Goal: Task Accomplishment & Management: Complete application form

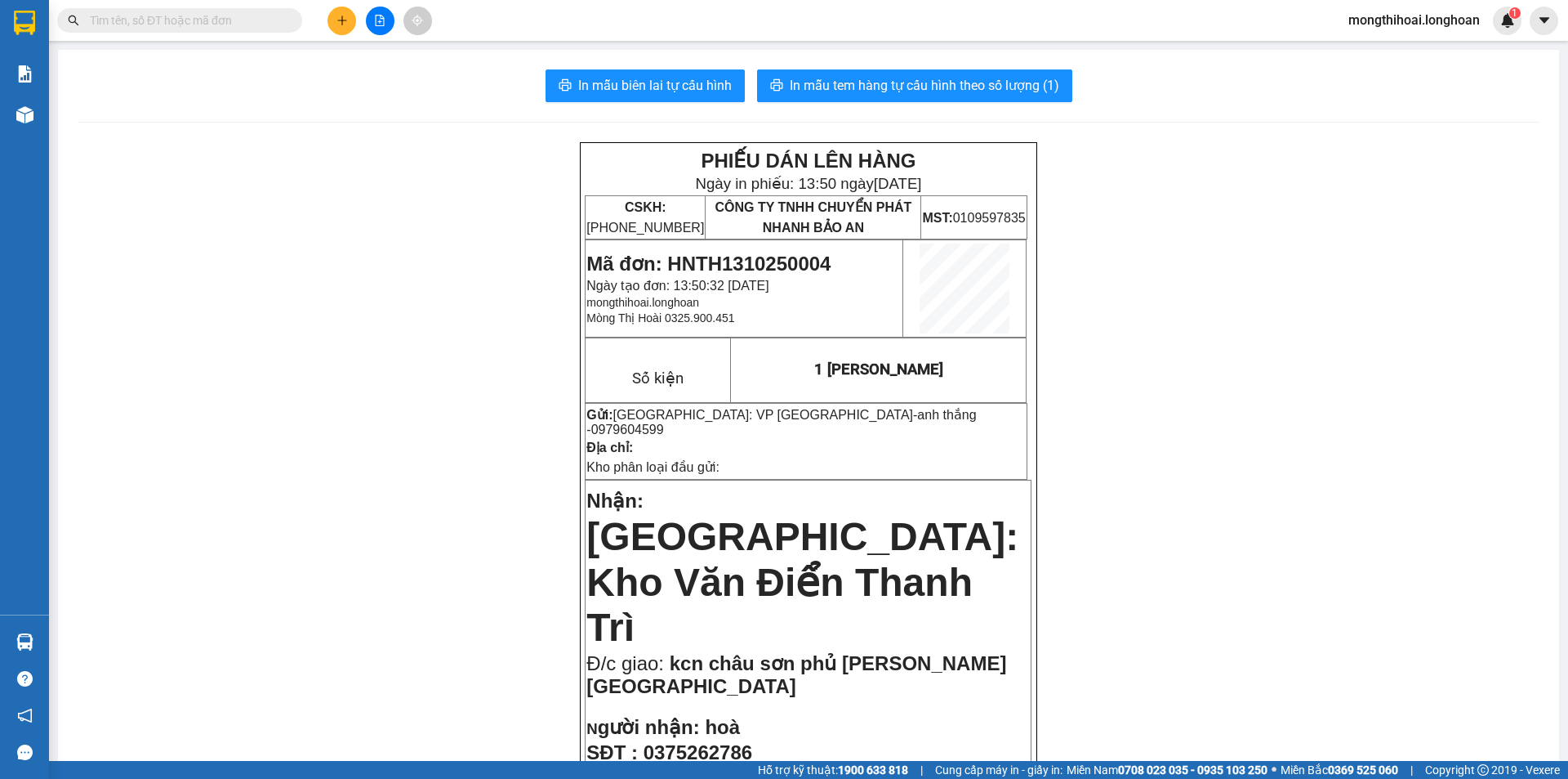
scroll to position [82, 0]
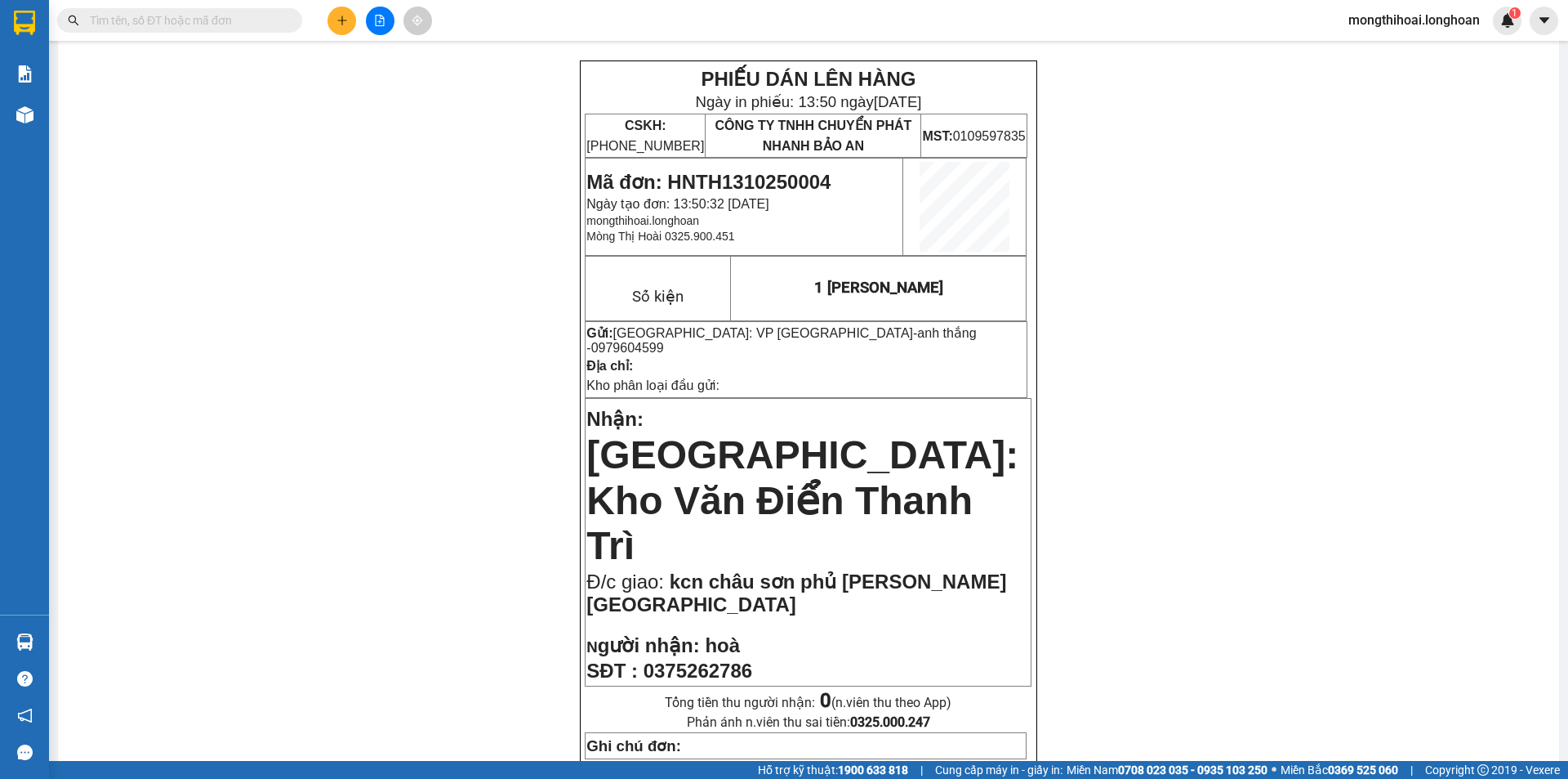
click at [357, 25] on div at bounding box center [380, 20] width 123 height 28
click at [344, 33] on button at bounding box center [341, 20] width 28 height 28
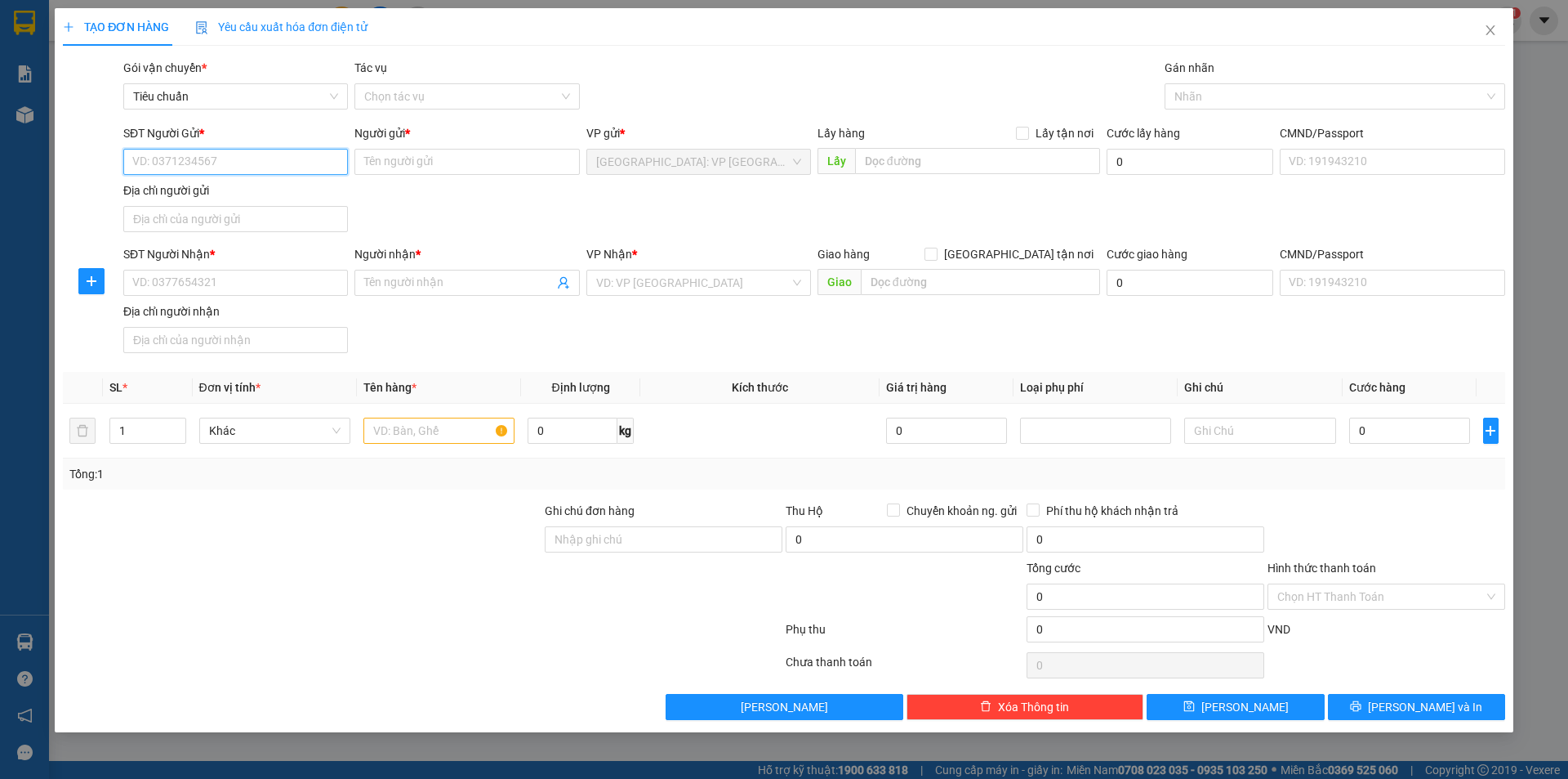
click at [335, 161] on input "SĐT Người Gửi *" at bounding box center [236, 161] width 225 height 26
type input "0982760031"
click at [294, 196] on div "0982760031 - anh chiến" at bounding box center [236, 195] width 205 height 18
type input "anh chiến"
type input "0982760031"
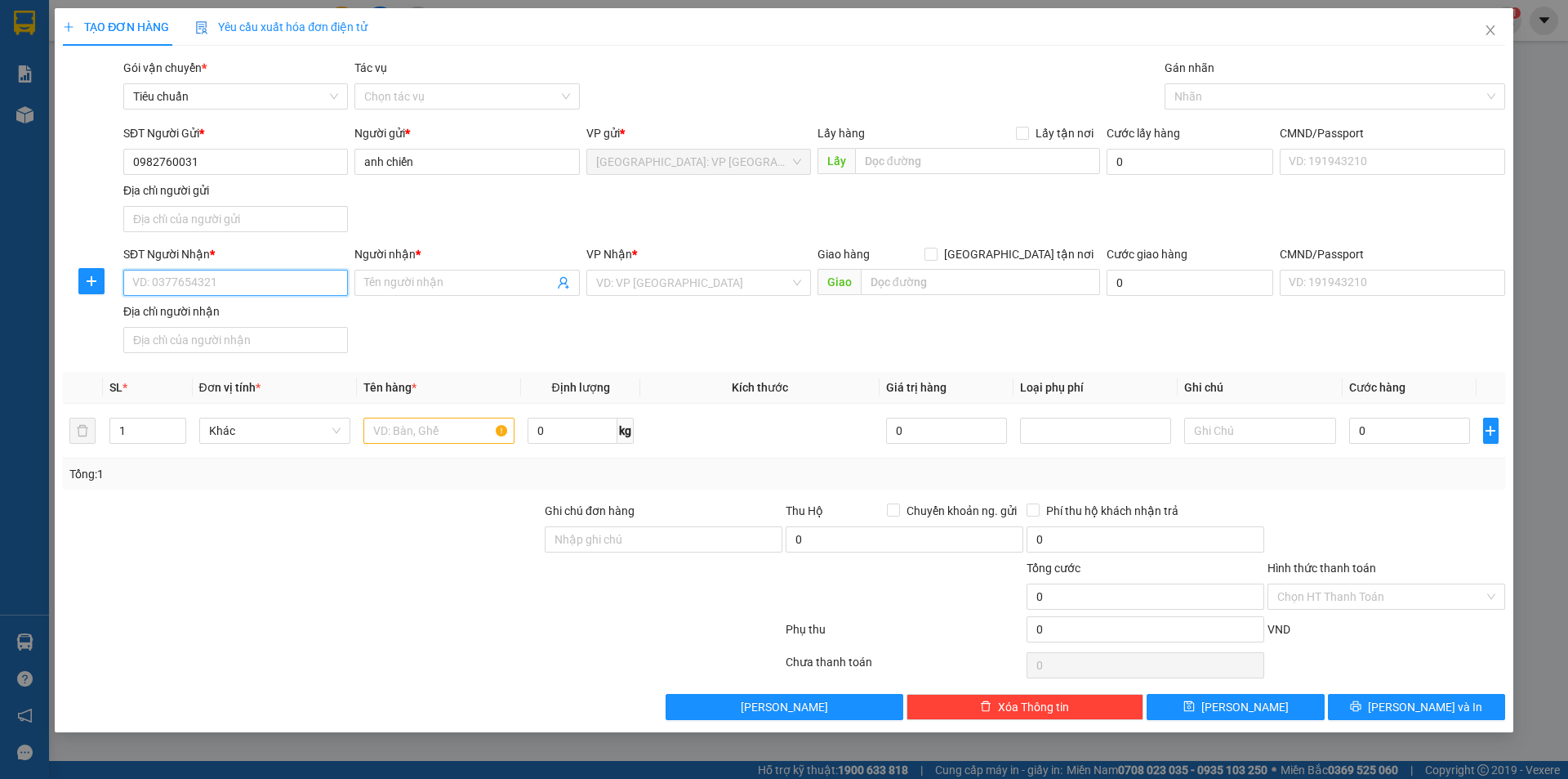
click at [313, 282] on input "SĐT Người Nhận *" at bounding box center [236, 282] width 225 height 26
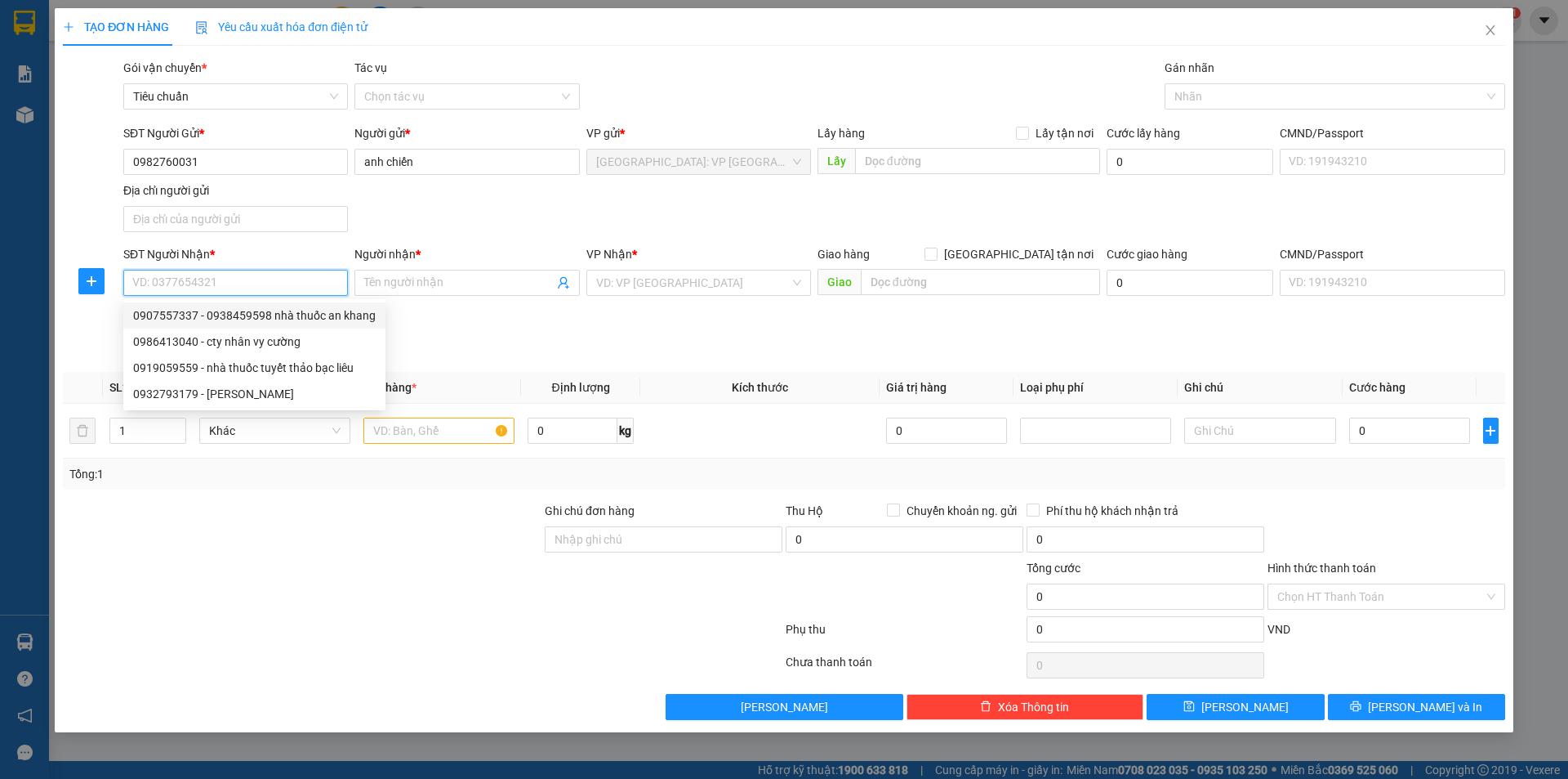
click at [309, 322] on div "0907557337 - 0938459598 nhà thuốc an khang" at bounding box center [254, 316] width 243 height 18
type input "0907557337"
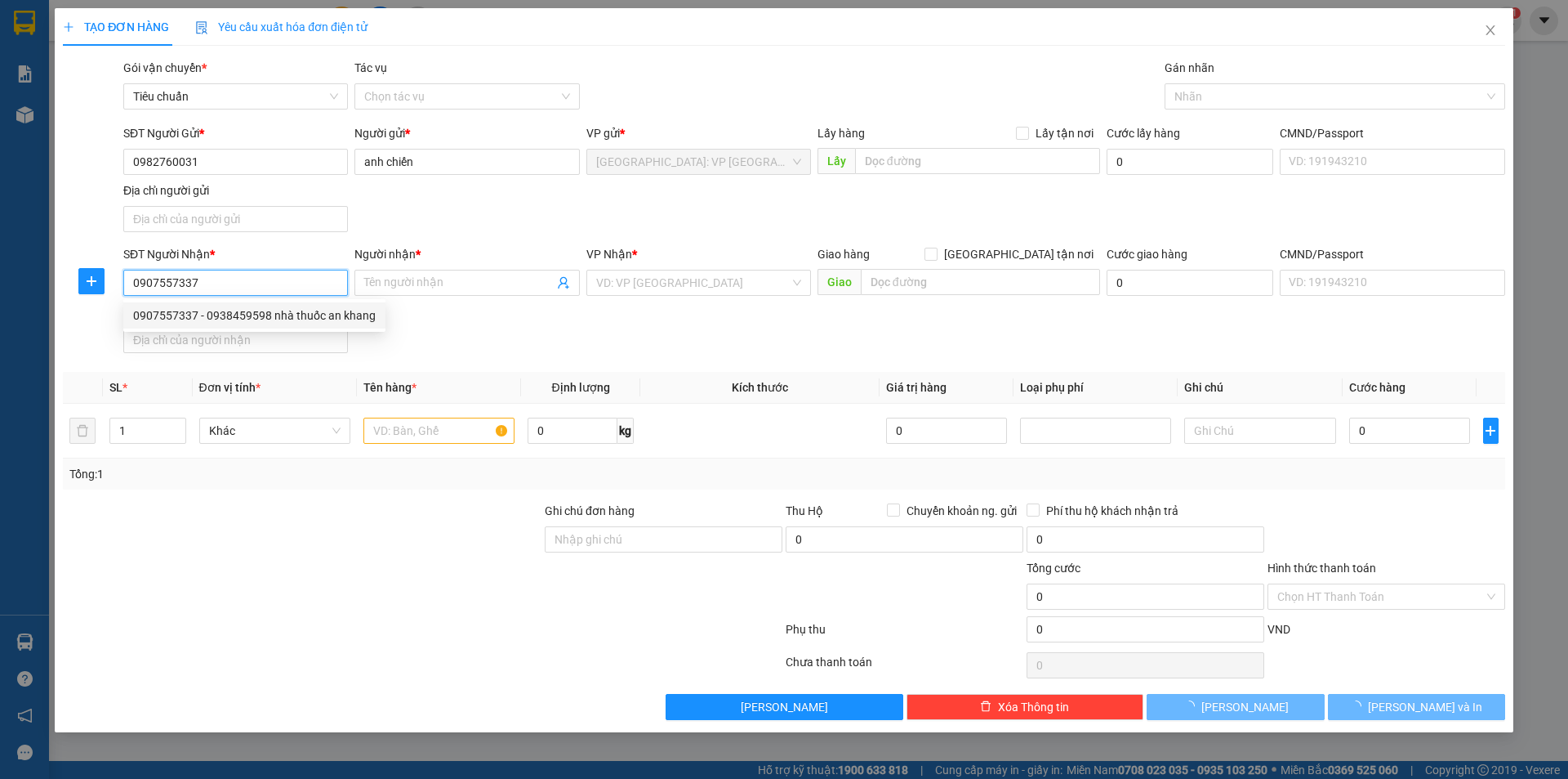
type input "0938459598 nhà thuốc an khang"
checkbox input "true"
type input "242 [PERSON_NAME], dương [GEOGRAPHIC_DATA]"
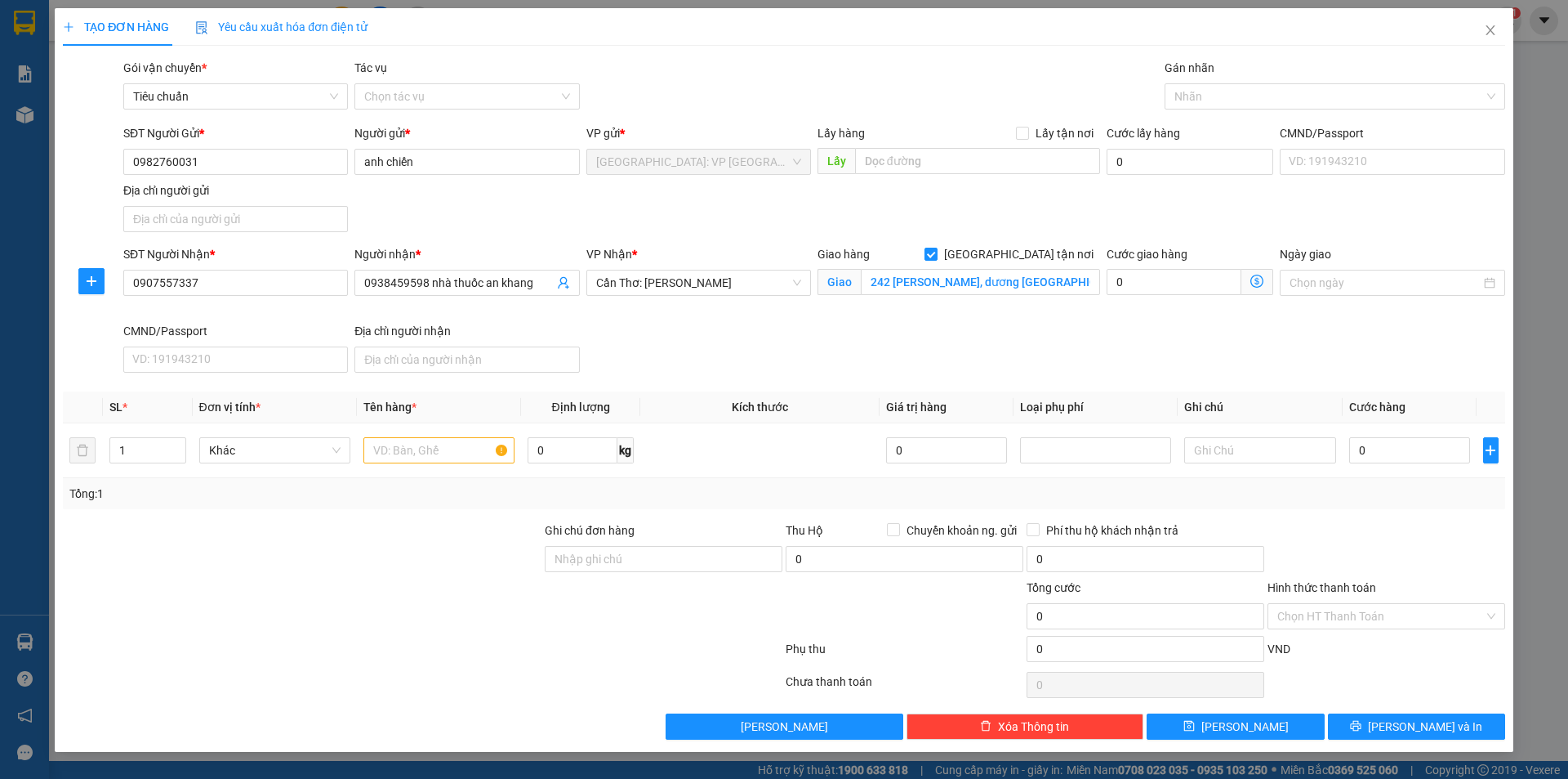
click at [1207, 83] on div "Gán nhãn" at bounding box center [1334, 71] width 340 height 25
click at [1210, 93] on div at bounding box center [1327, 96] width 316 height 20
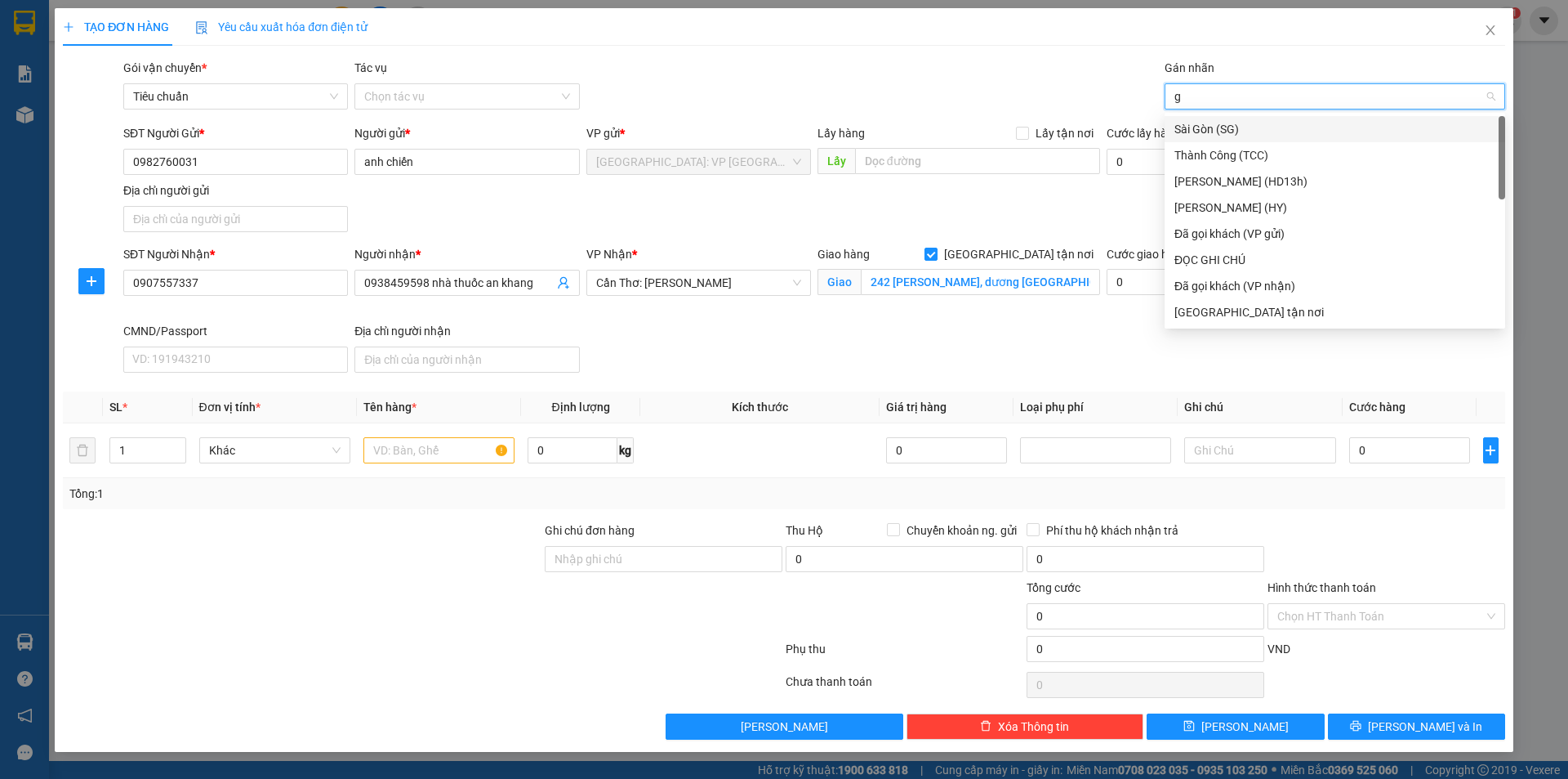
type input "gi"
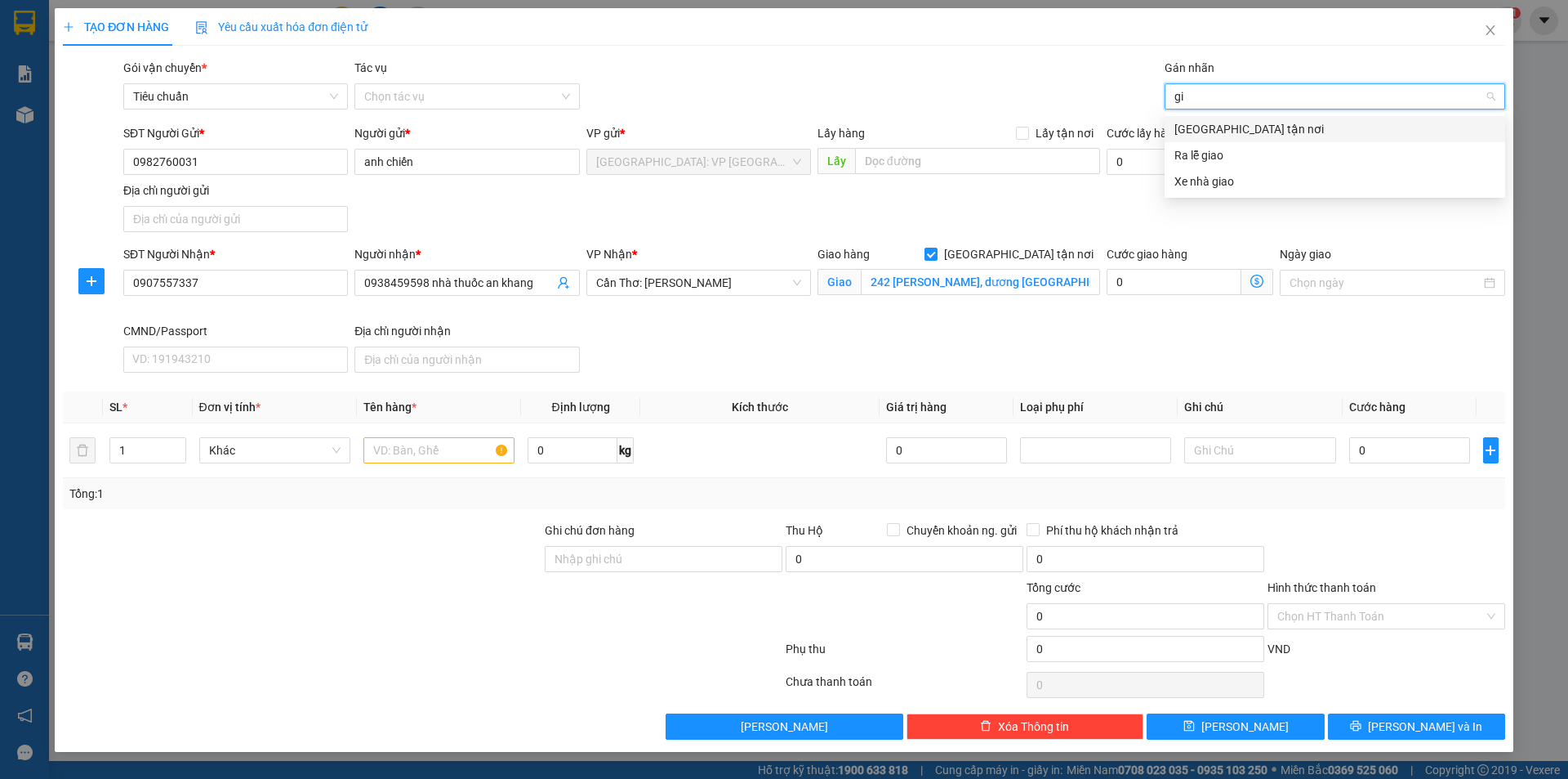
click at [1212, 127] on div "[GEOGRAPHIC_DATA] tận nơi" at bounding box center [1334, 129] width 321 height 18
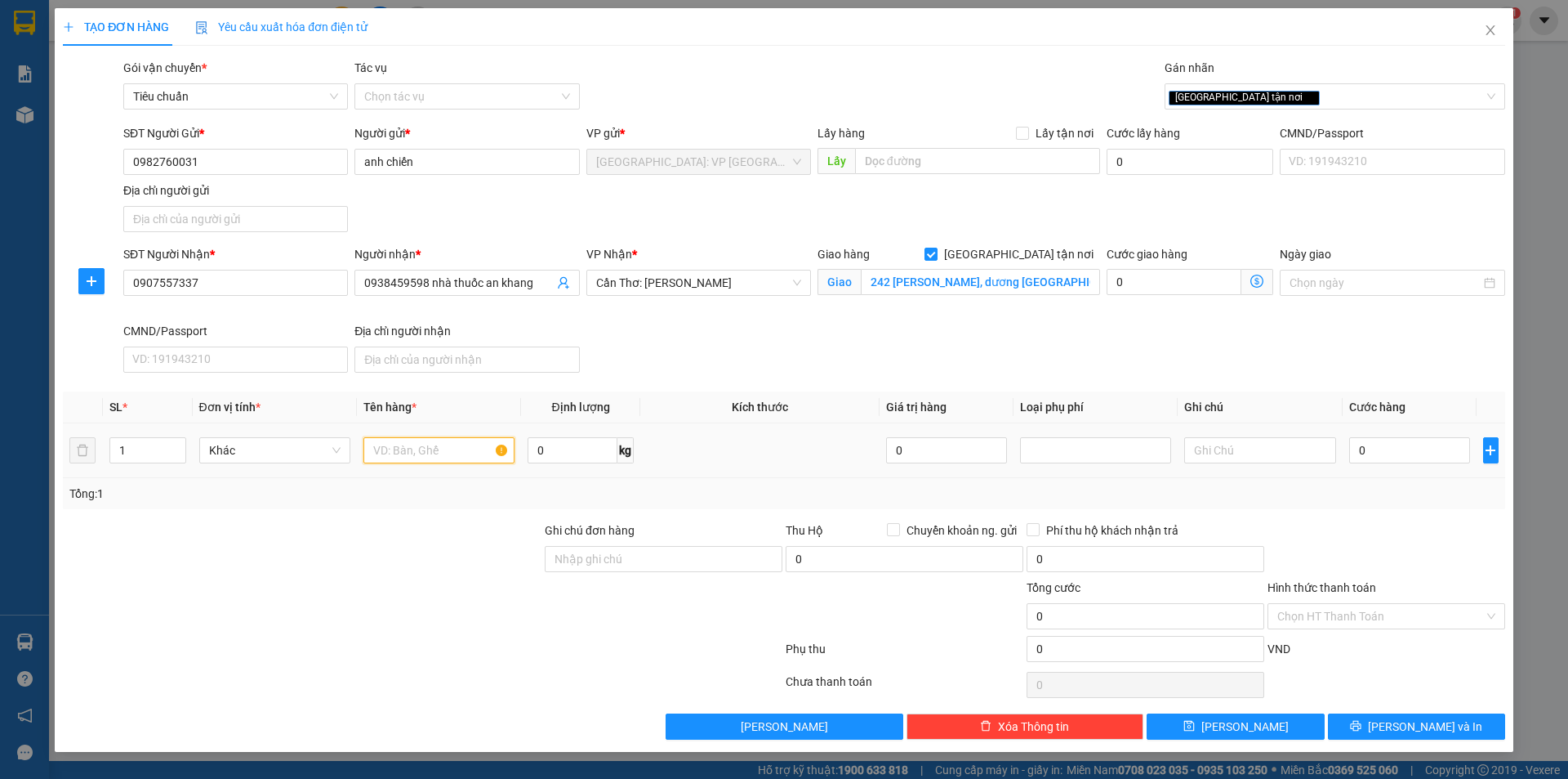
click at [441, 453] on input "text" at bounding box center [439, 450] width 151 height 26
type input "1 kiện giấy"
click at [1444, 435] on div "0" at bounding box center [1410, 450] width 122 height 33
click at [1444, 462] on input "0" at bounding box center [1410, 450] width 122 height 26
type input "1"
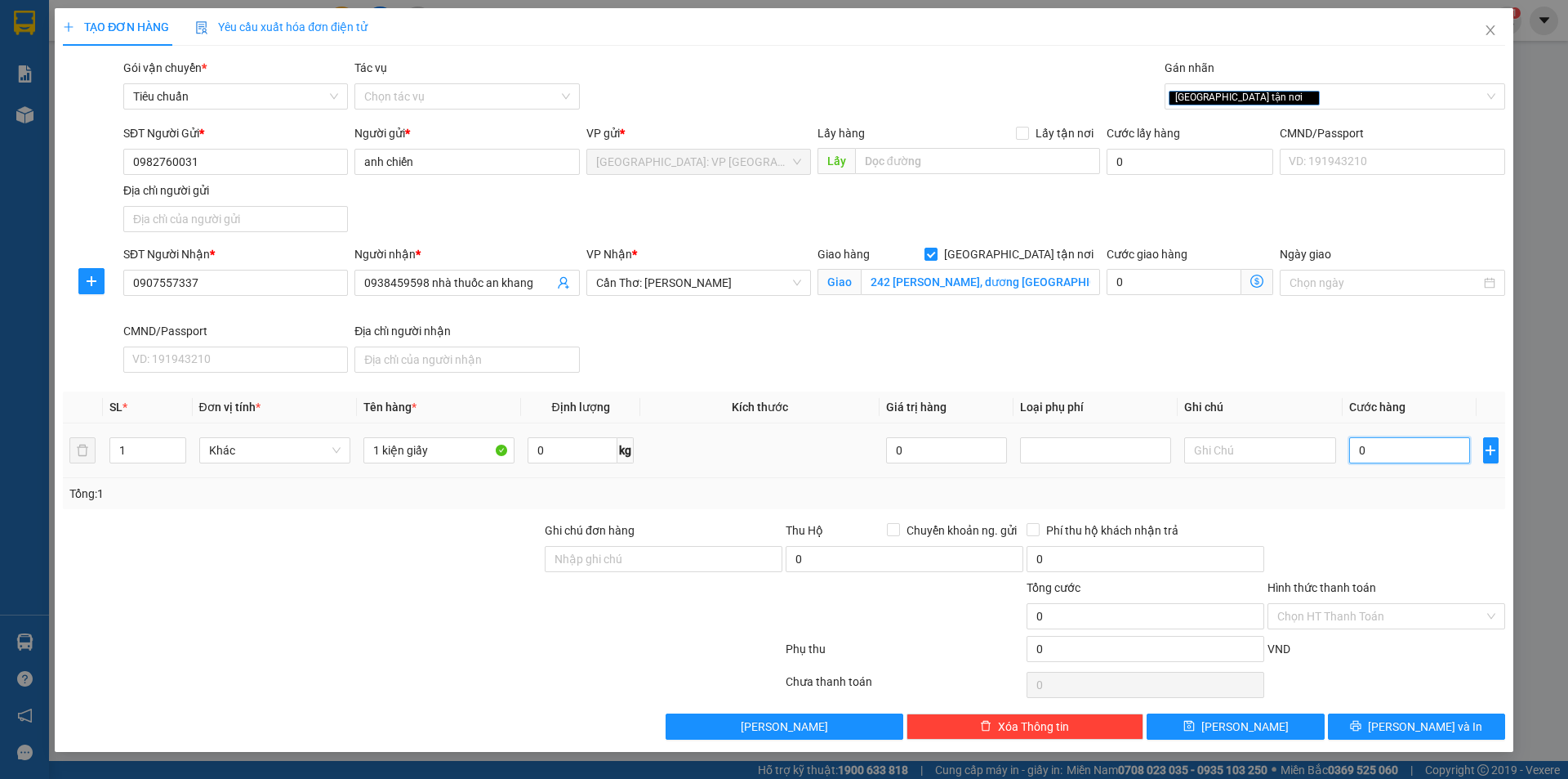
type input "1"
type input "16"
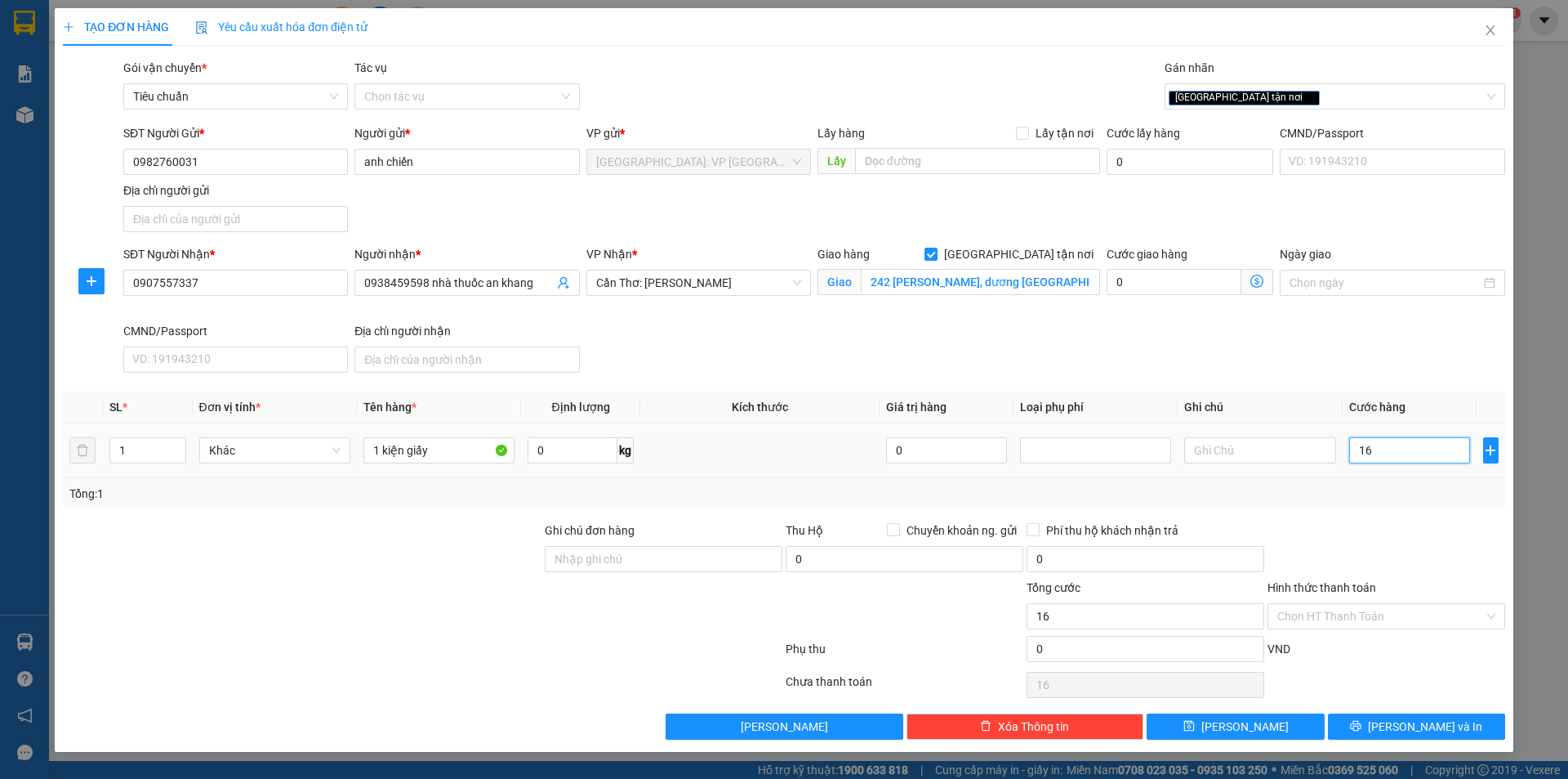
type input "160"
type input "1.600"
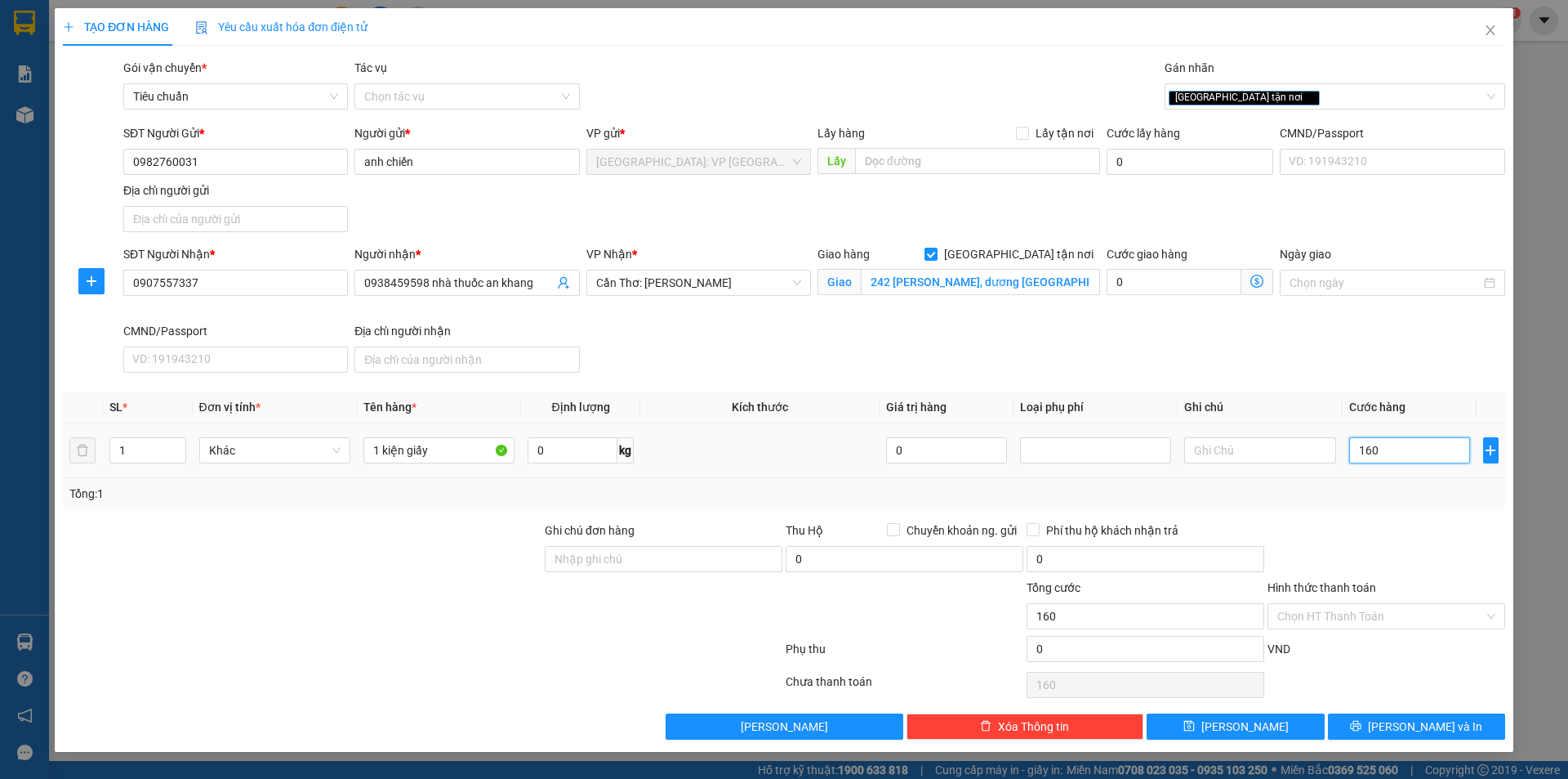
type input "1.600"
type input "16.000"
type input "160.000"
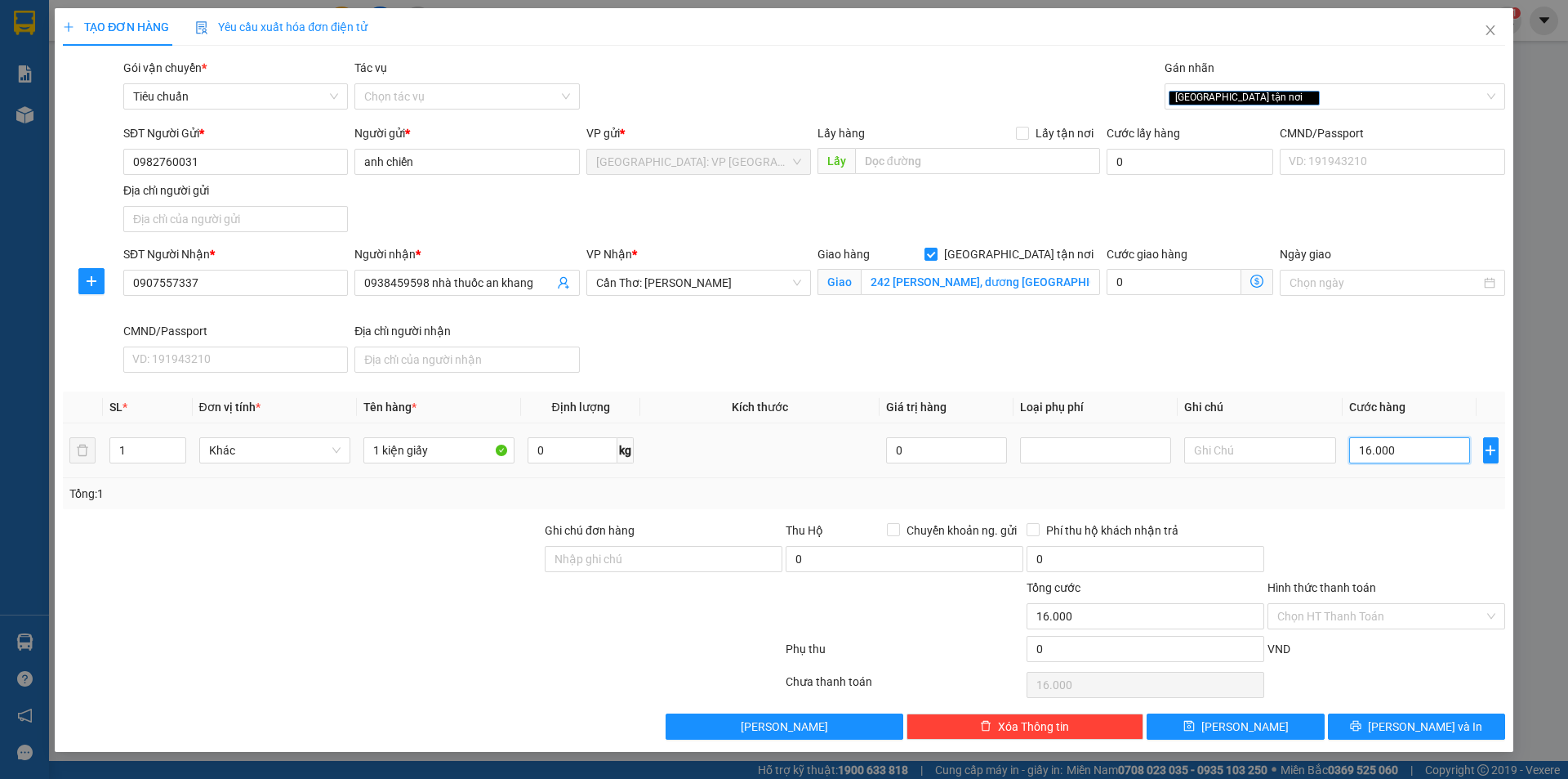
type input "160.000"
click at [1412, 730] on span "[PERSON_NAME] và In" at bounding box center [1425, 727] width 115 height 18
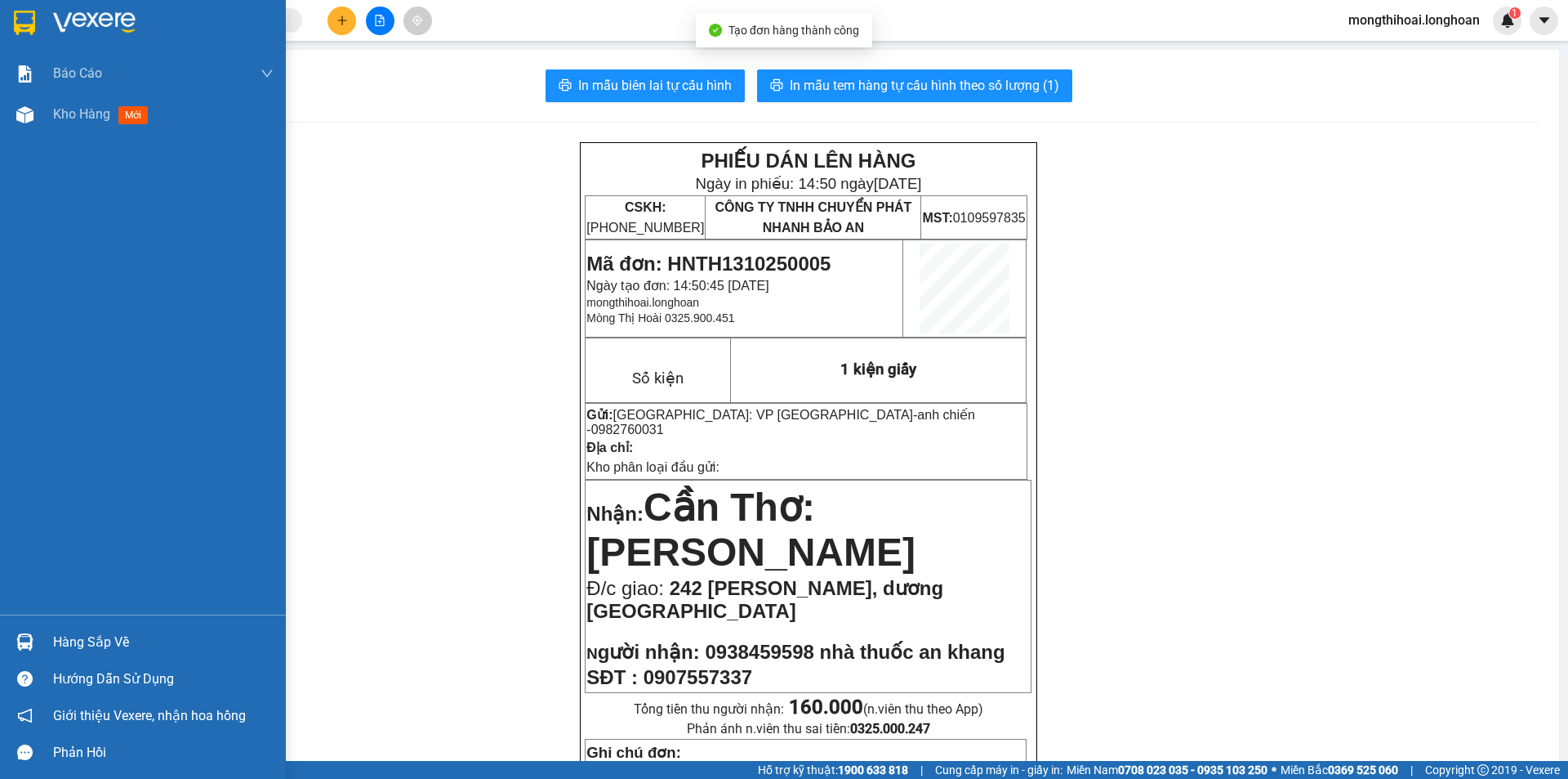
click at [21, 21] on img at bounding box center [25, 23] width 21 height 25
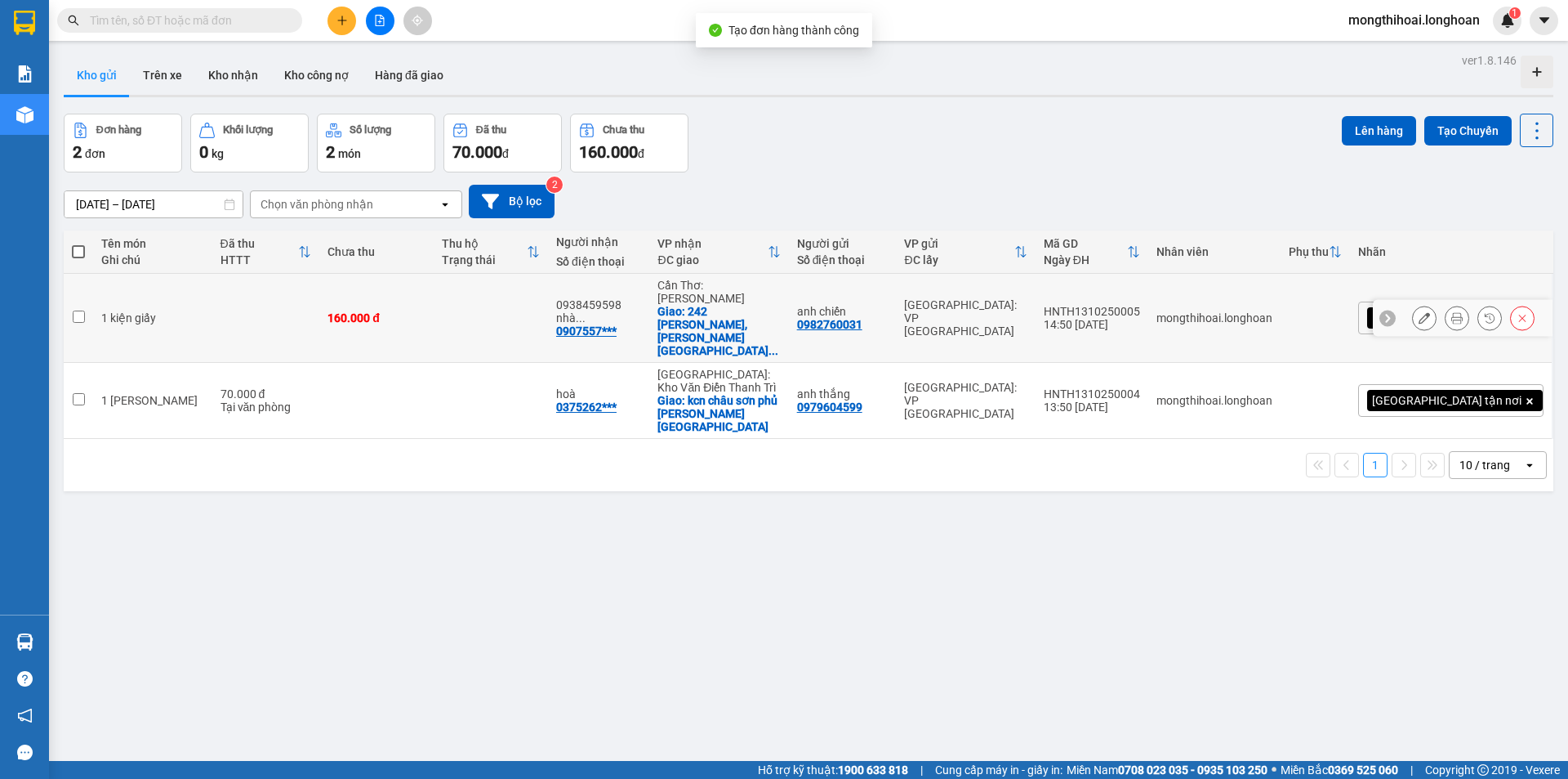
click at [1419, 312] on icon at bounding box center [1424, 317] width 12 height 12
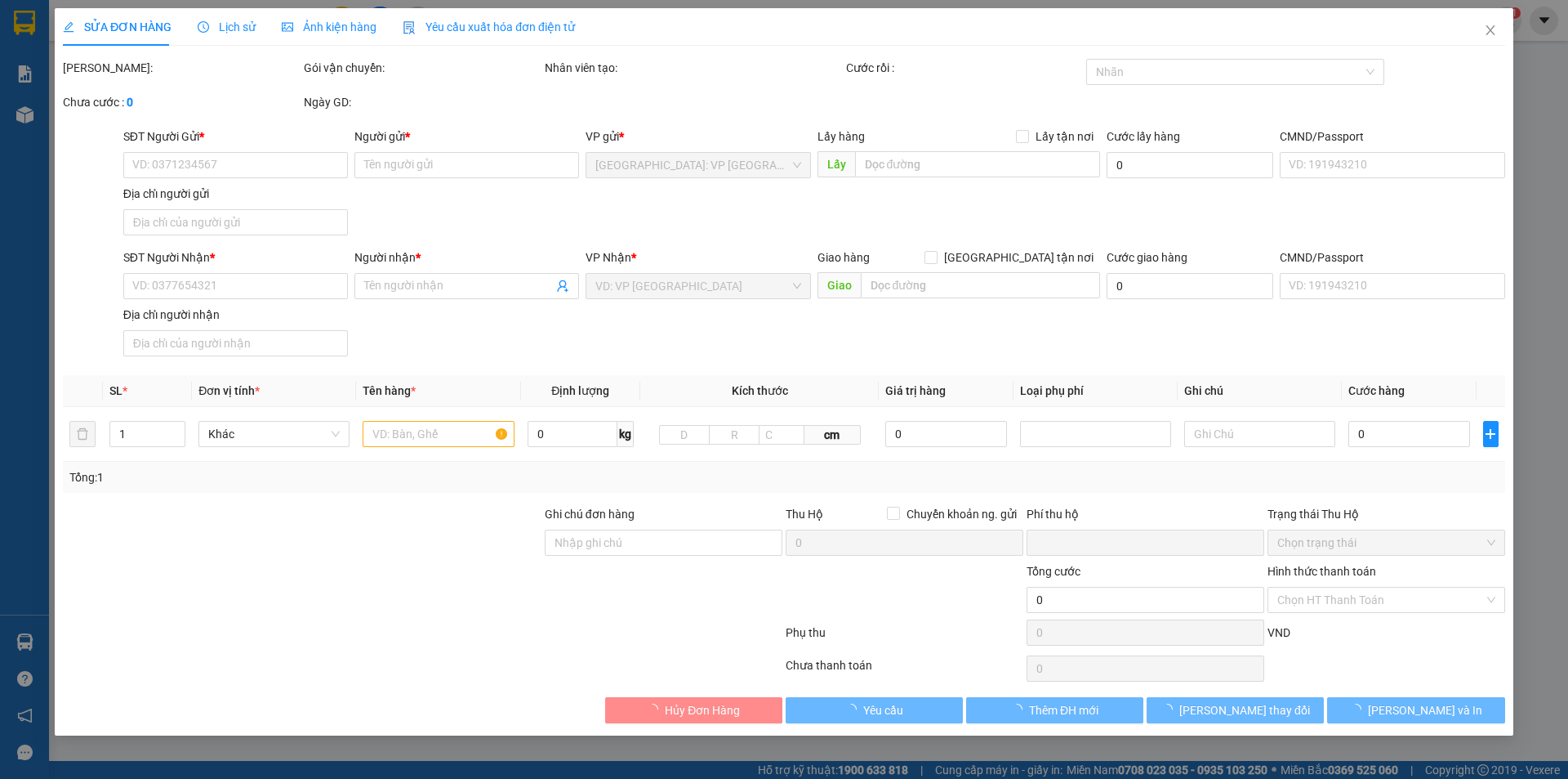
type input "0982760031"
type input "anh chiến"
type input "0907557337"
type input "0938459598 nhà thuốc an khang"
checkbox input "true"
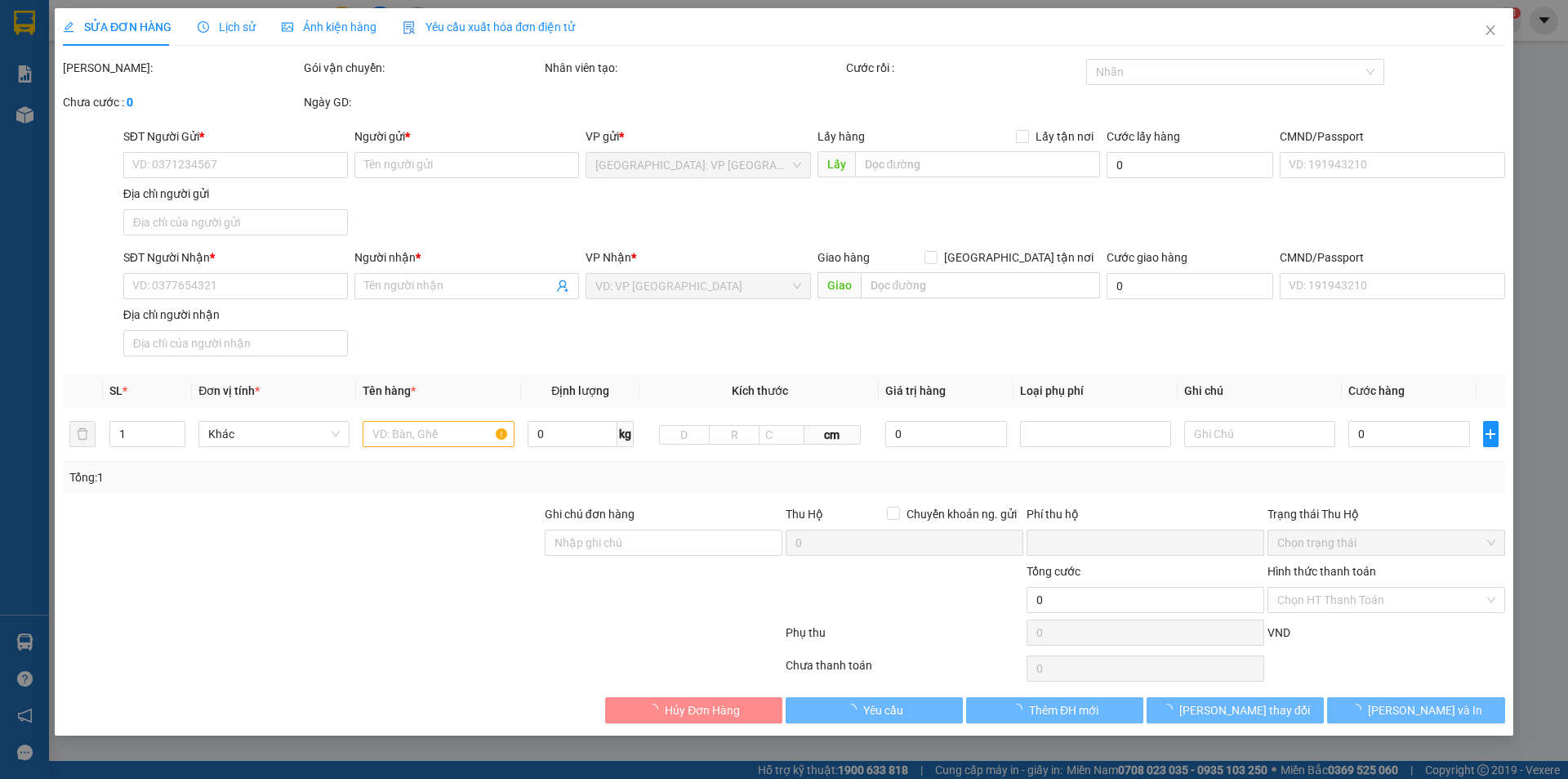
type input "242 [PERSON_NAME], dương [GEOGRAPHIC_DATA]"
type input "0"
type input "160.000"
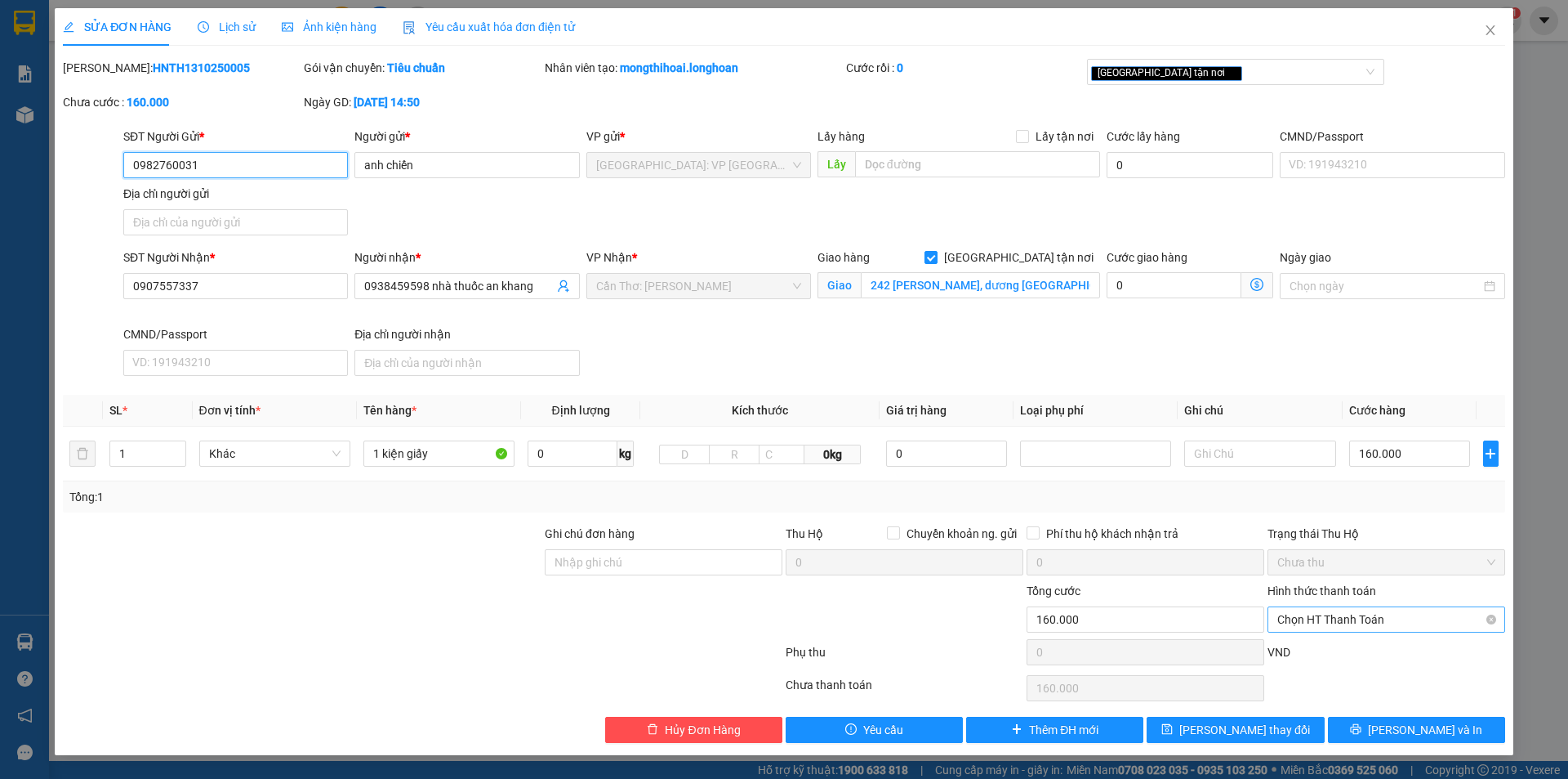
click at [1397, 613] on span "Chọn HT Thanh Toán" at bounding box center [1386, 620] width 218 height 25
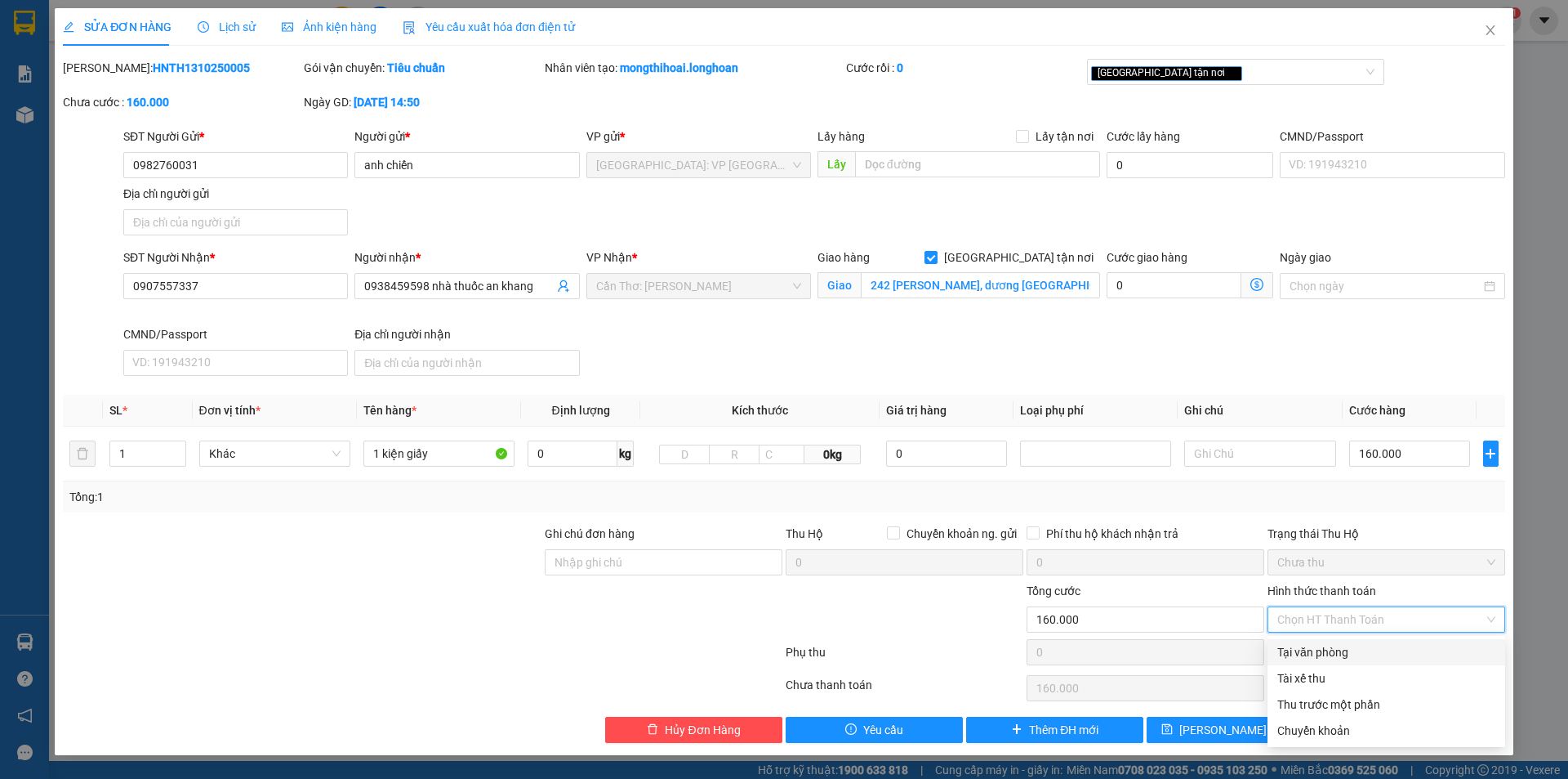
click at [1337, 650] on div "Tại văn phòng" at bounding box center [1386, 652] width 218 height 18
type input "0"
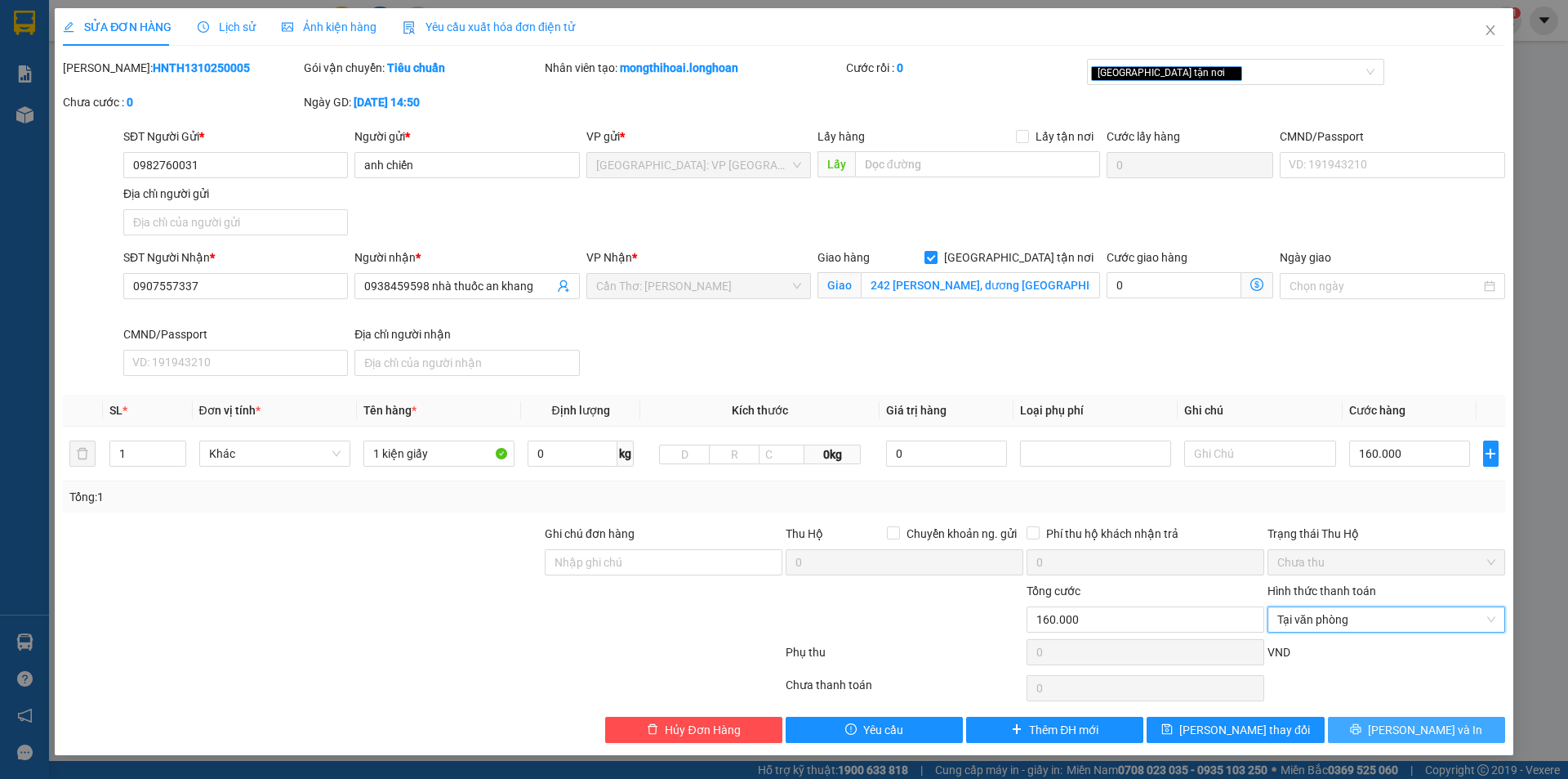
click at [1403, 728] on span "[PERSON_NAME] và In" at bounding box center [1425, 729] width 115 height 18
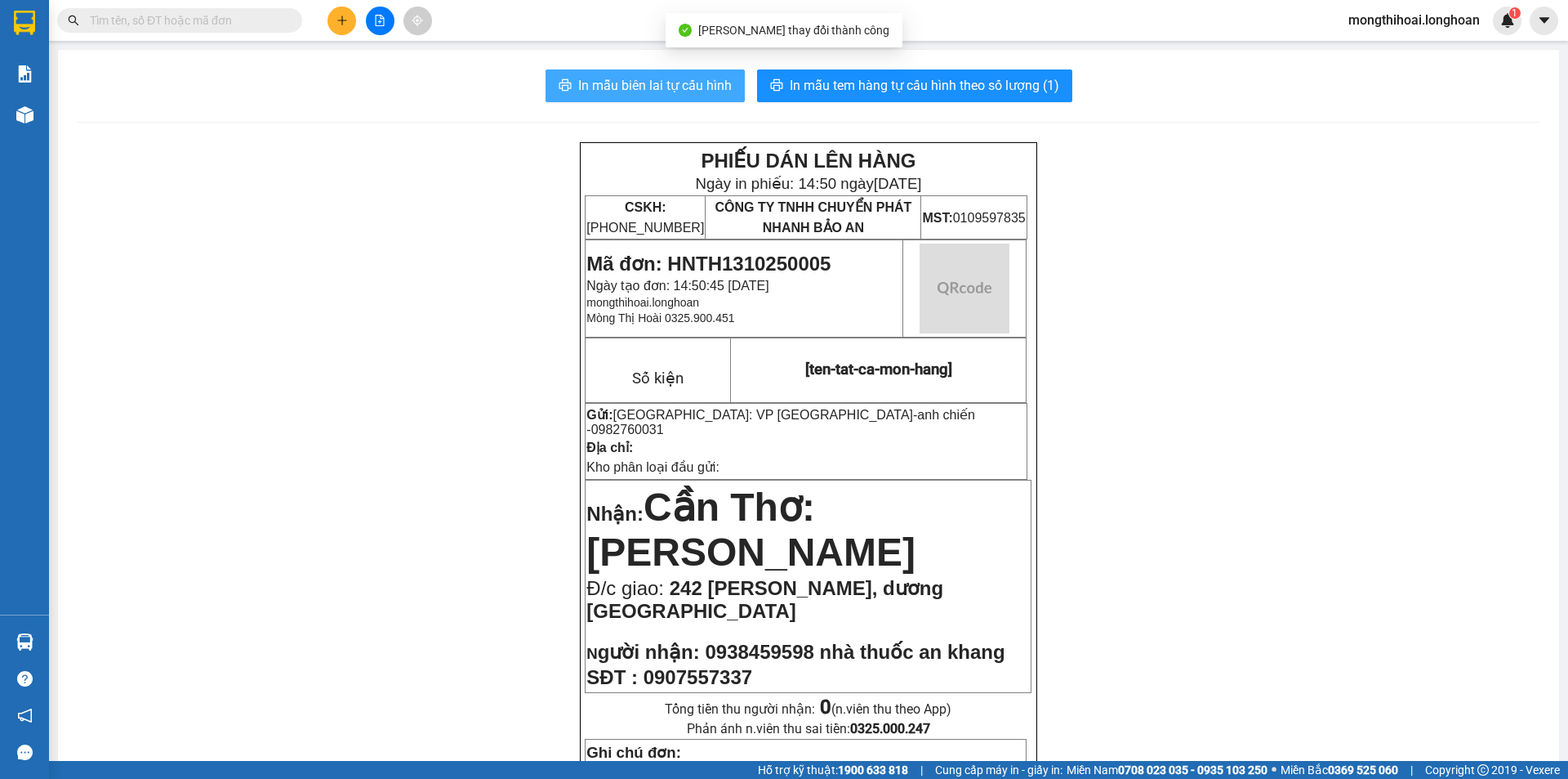
click at [683, 77] on span "In mẫu biên lai tự cấu hình" at bounding box center [654, 85] width 154 height 20
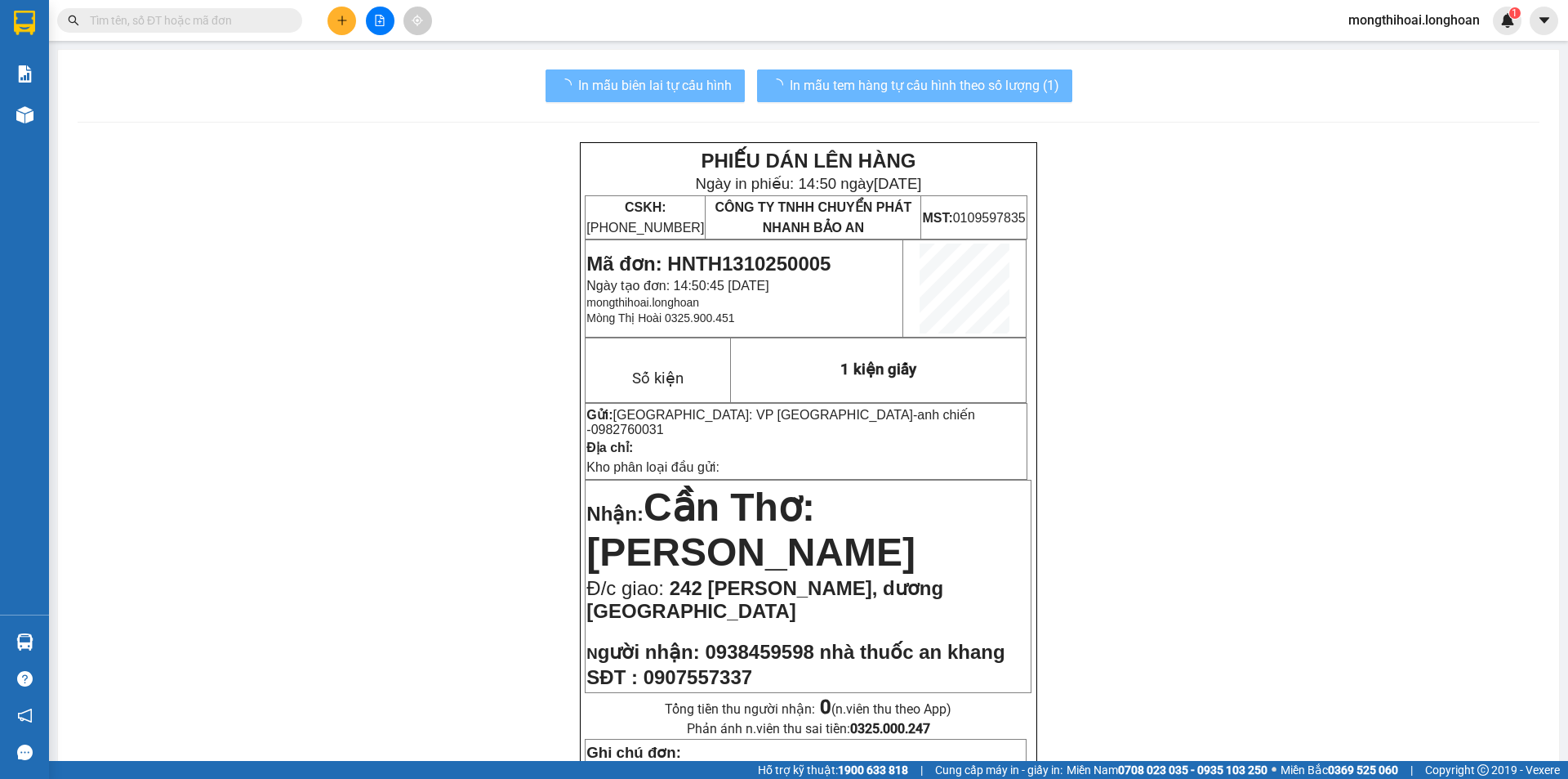
scroll to position [82, 0]
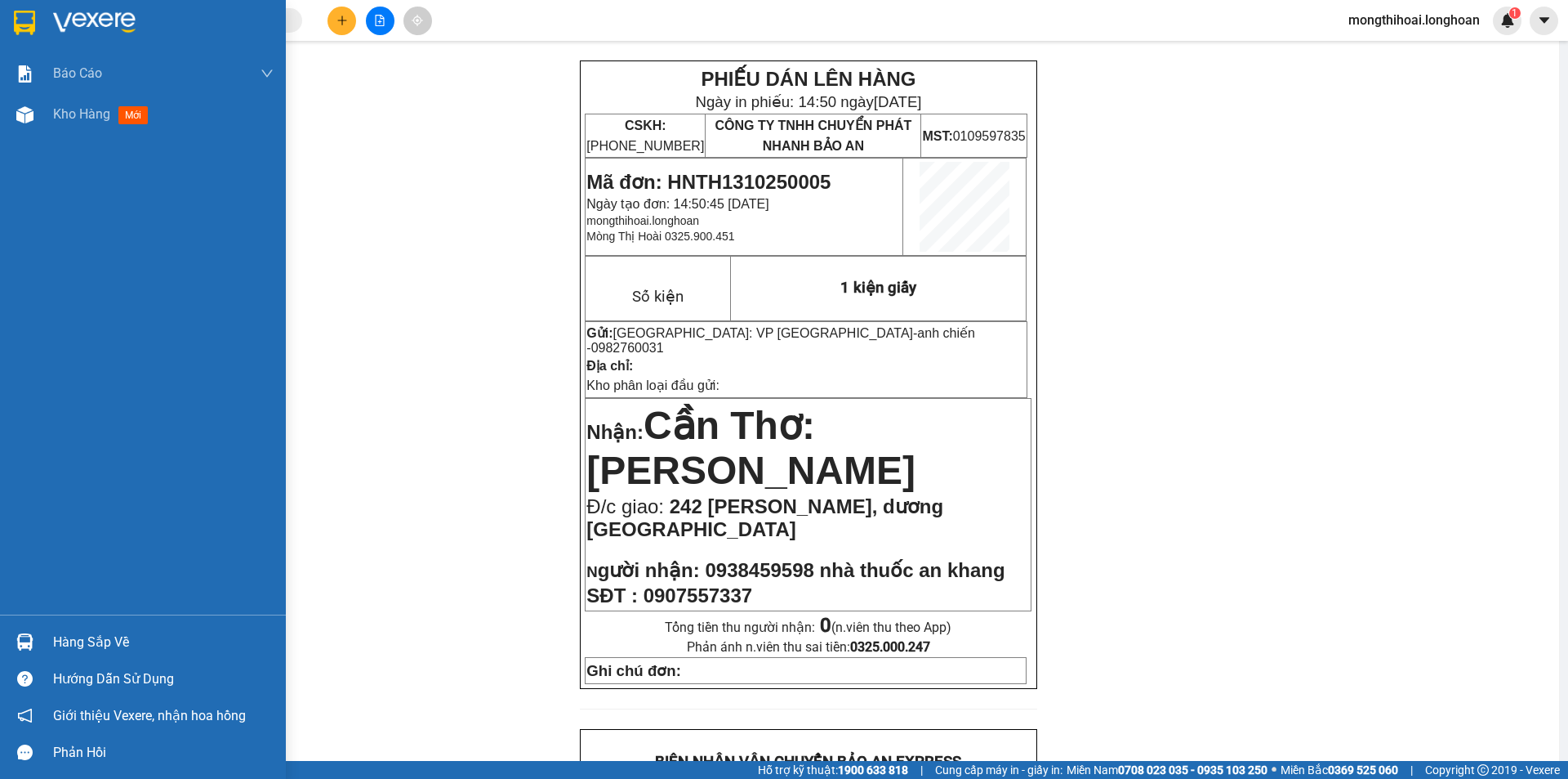
click at [12, 33] on div at bounding box center [25, 22] width 28 height 28
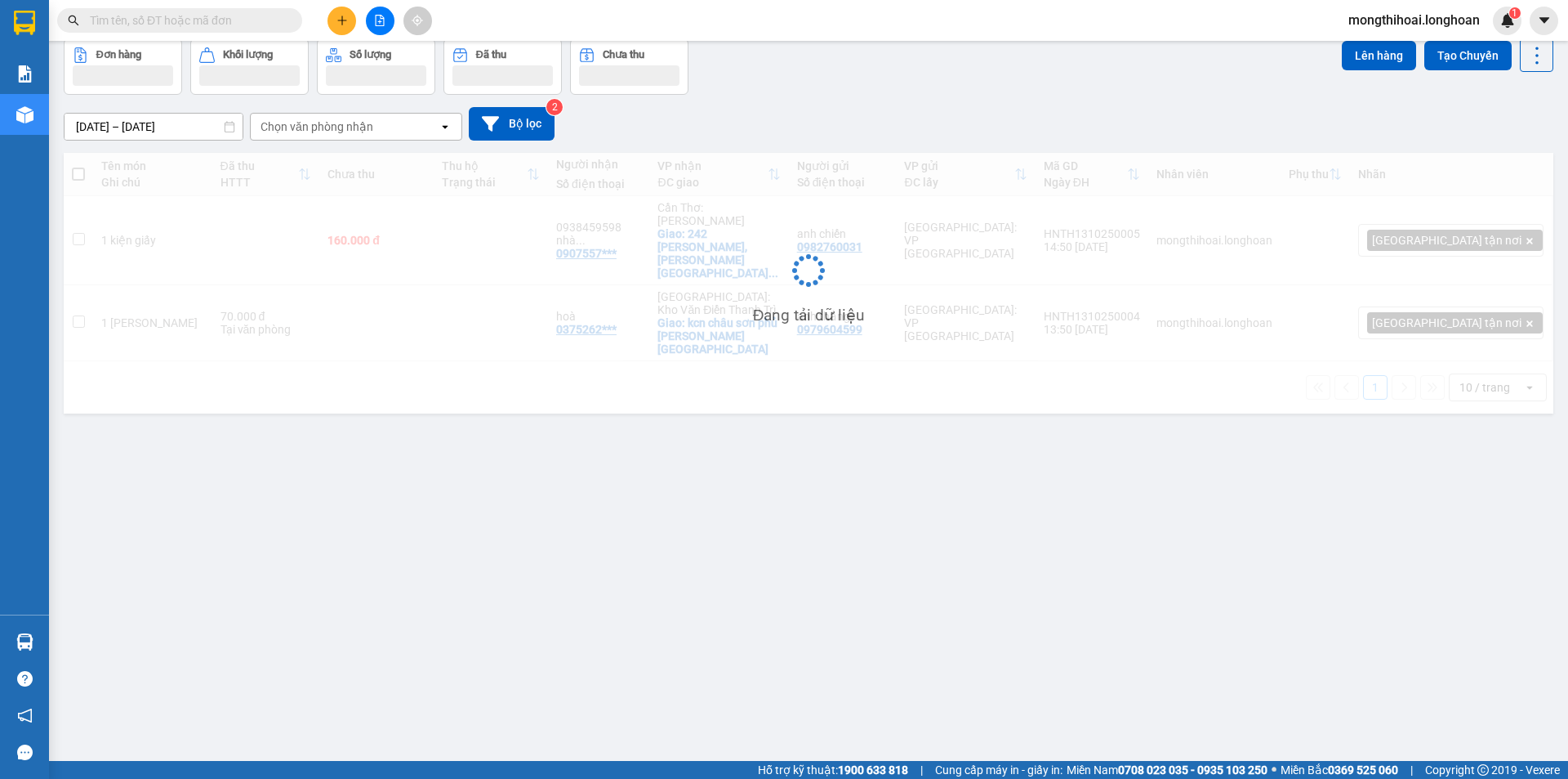
scroll to position [76, 0]
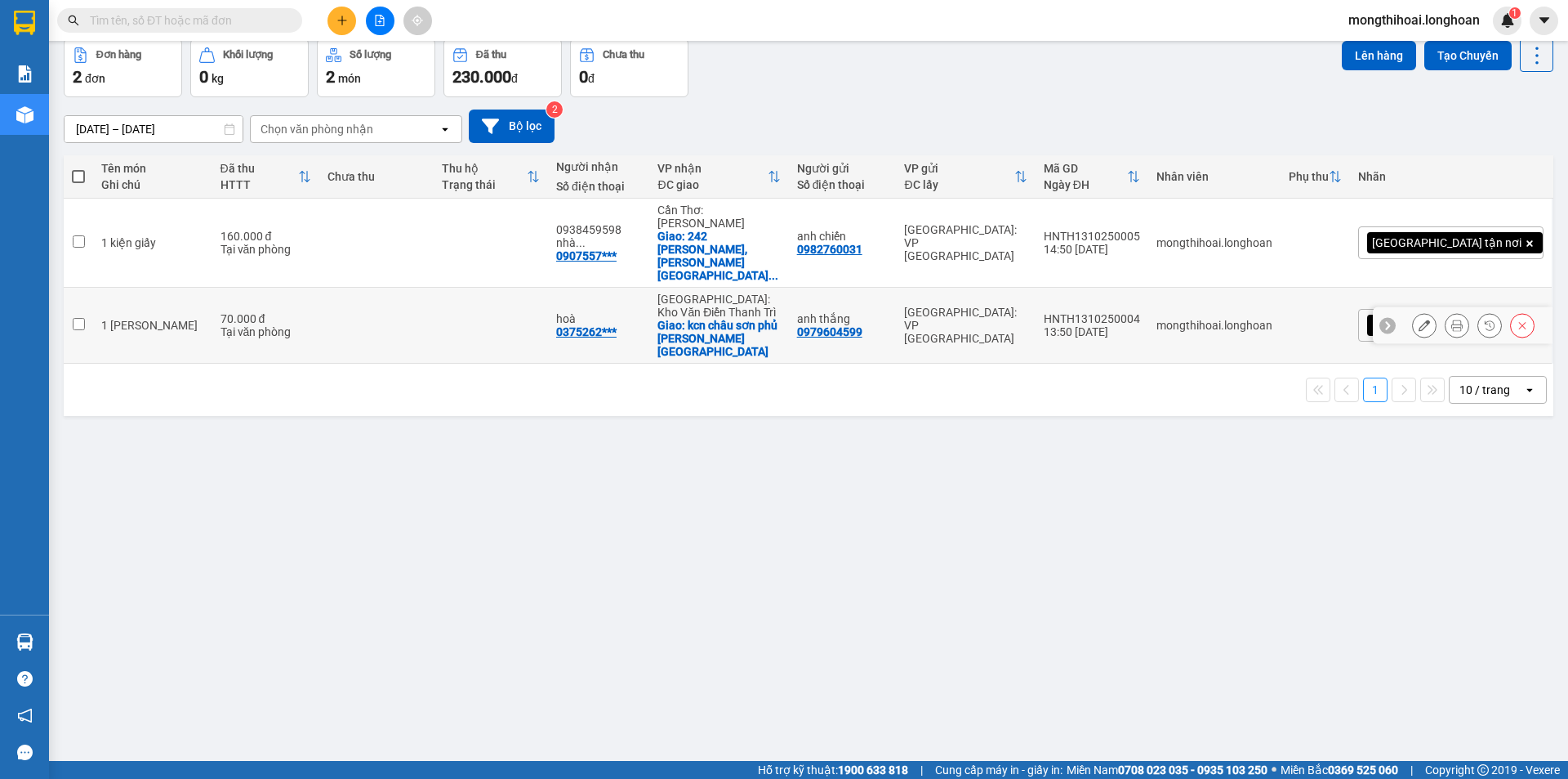
click at [1452, 319] on icon at bounding box center [1457, 325] width 12 height 12
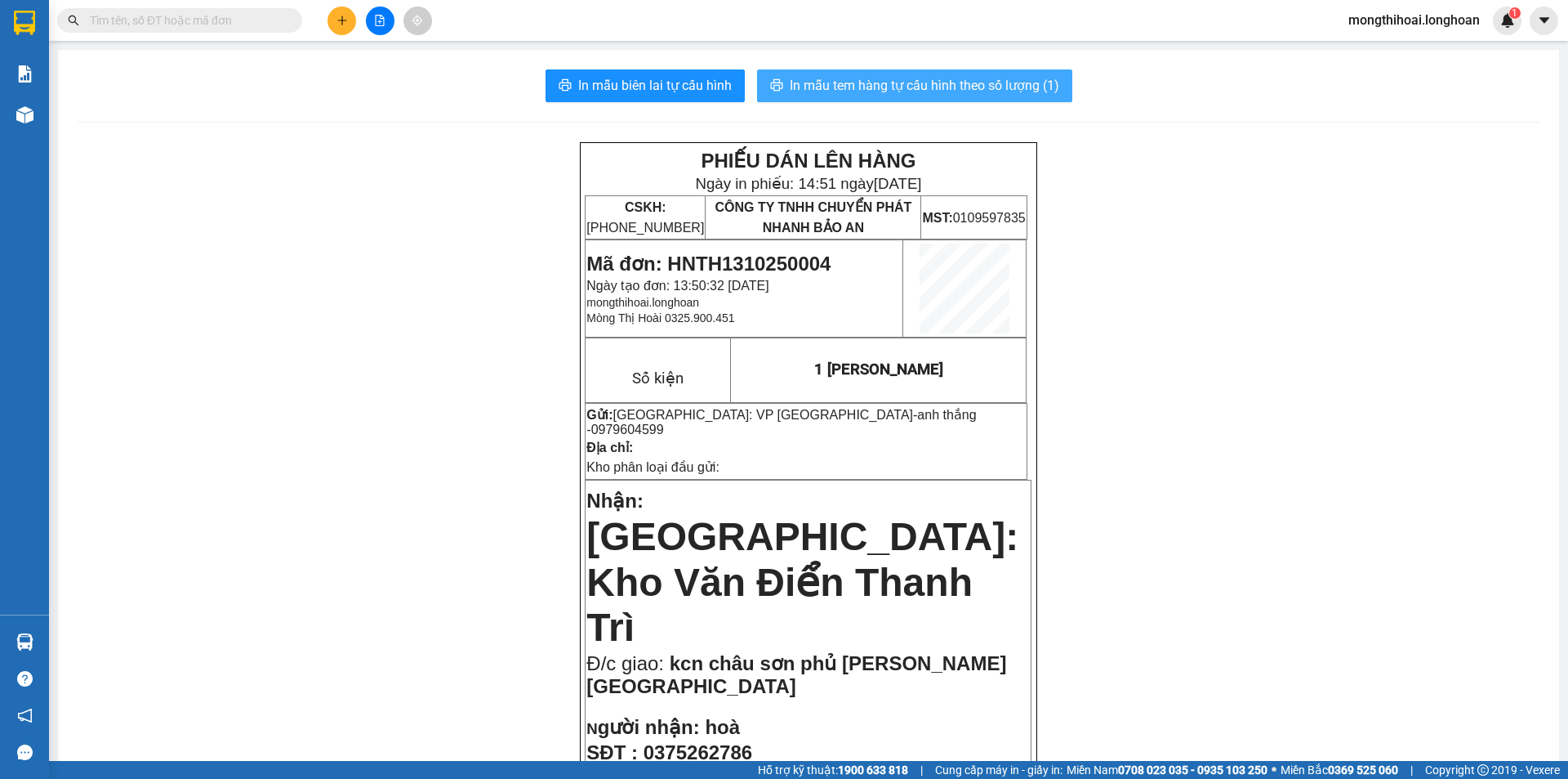
click at [943, 85] on span "In mẫu tem hàng tự cấu hình theo số lượng (1)" at bounding box center [924, 85] width 269 height 20
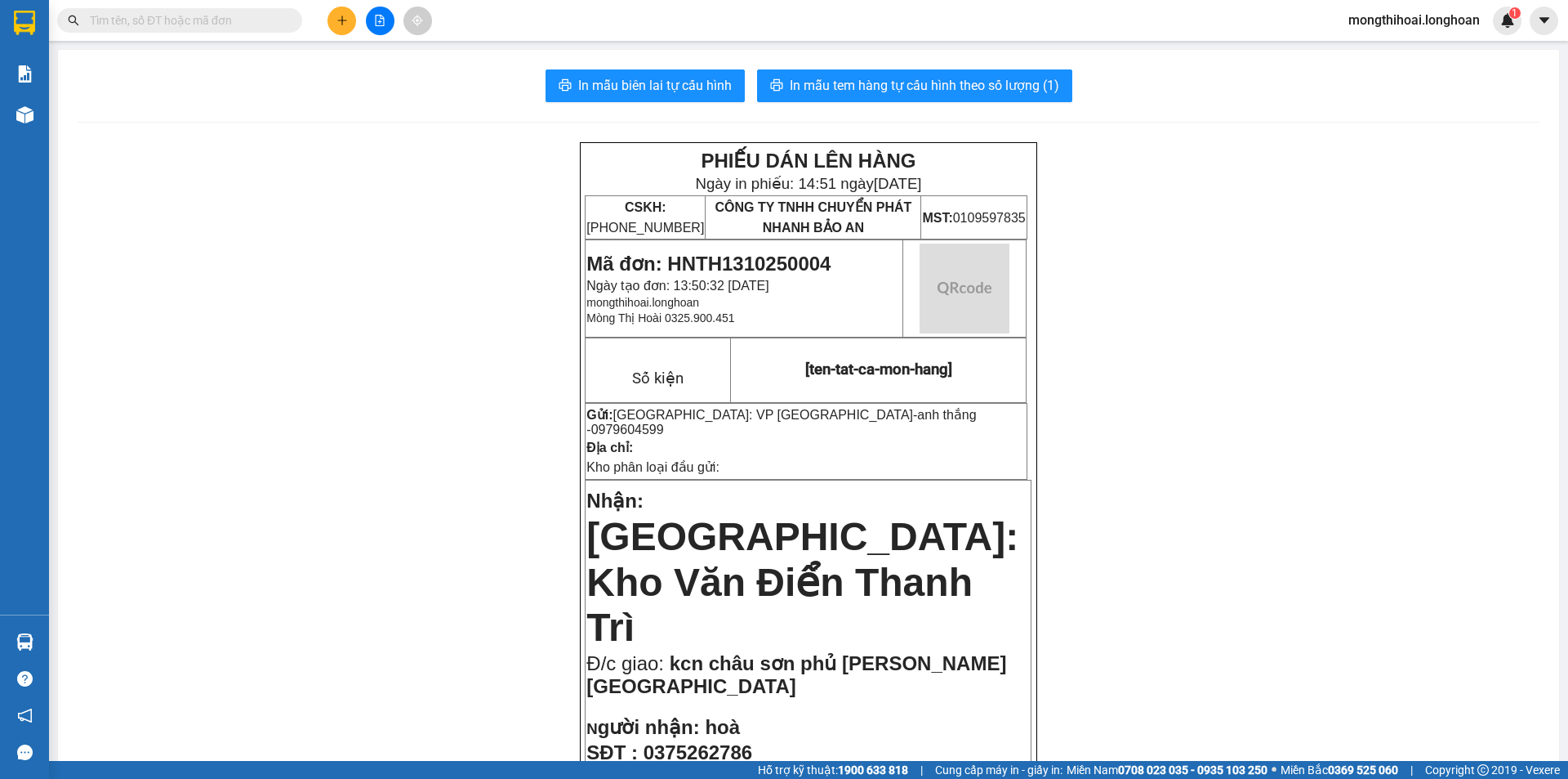
scroll to position [82, 0]
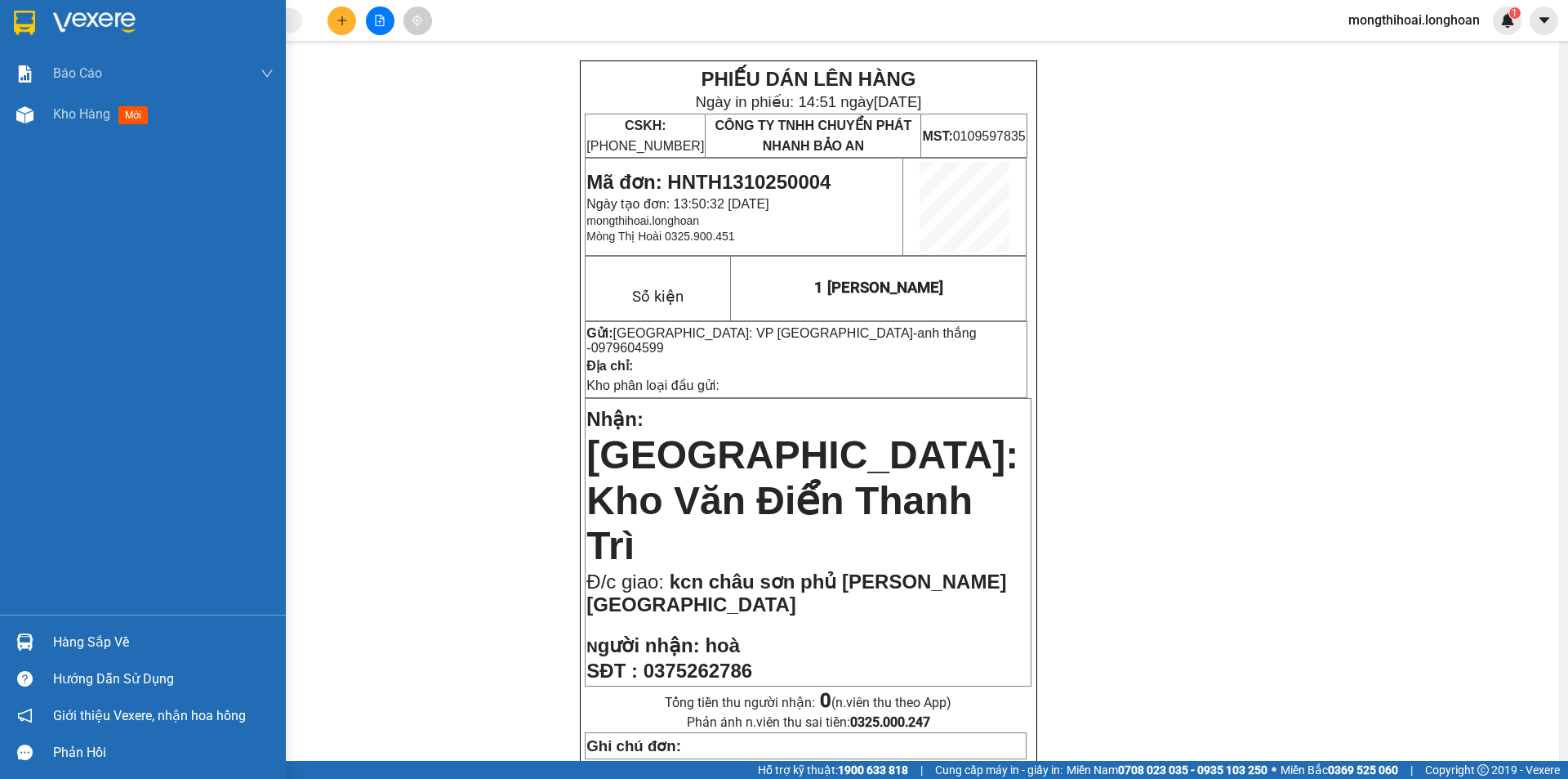
click at [20, 26] on img at bounding box center [25, 23] width 21 height 25
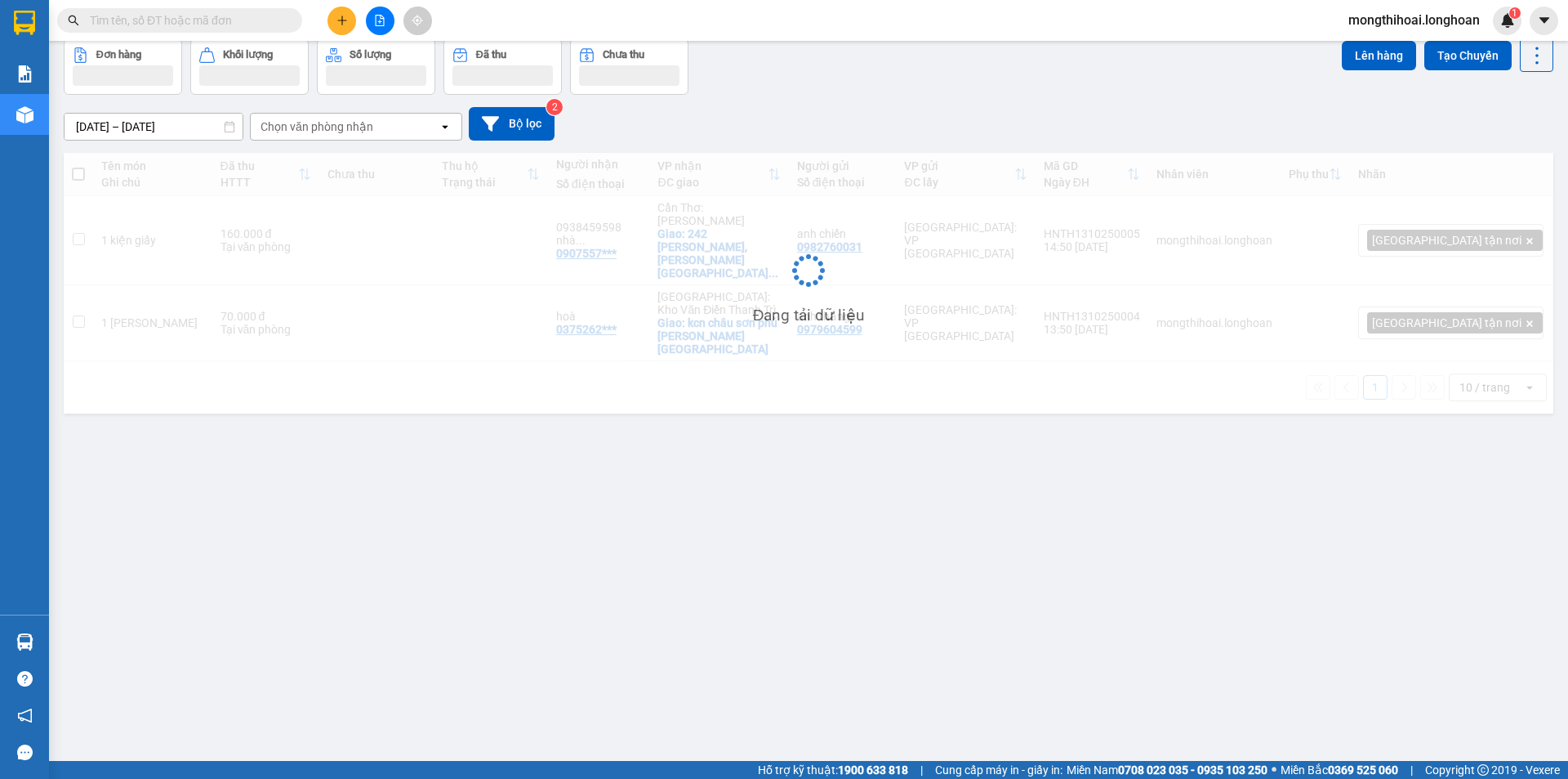
scroll to position [76, 0]
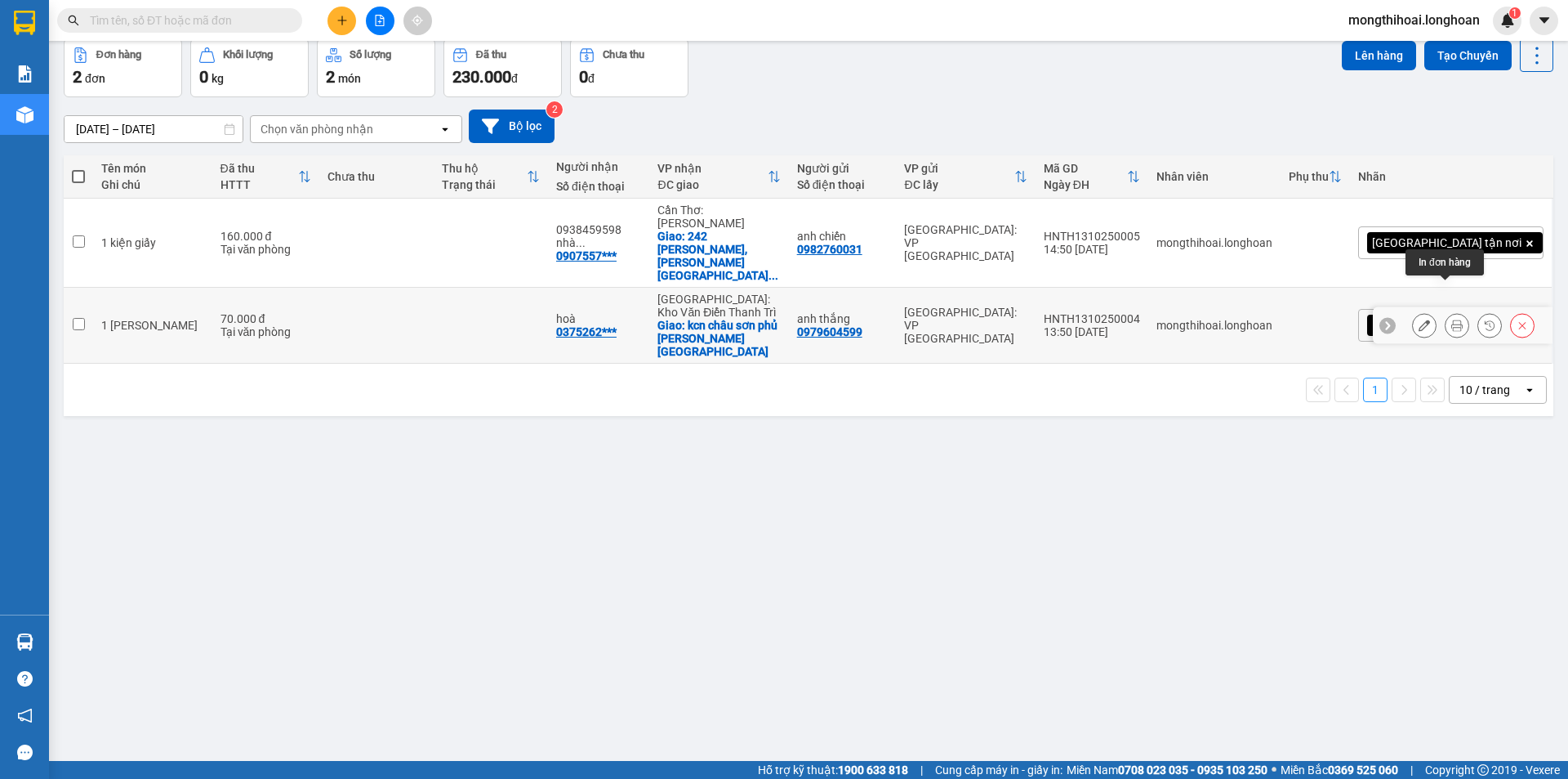
click at [1452, 319] on icon at bounding box center [1457, 325] width 12 height 12
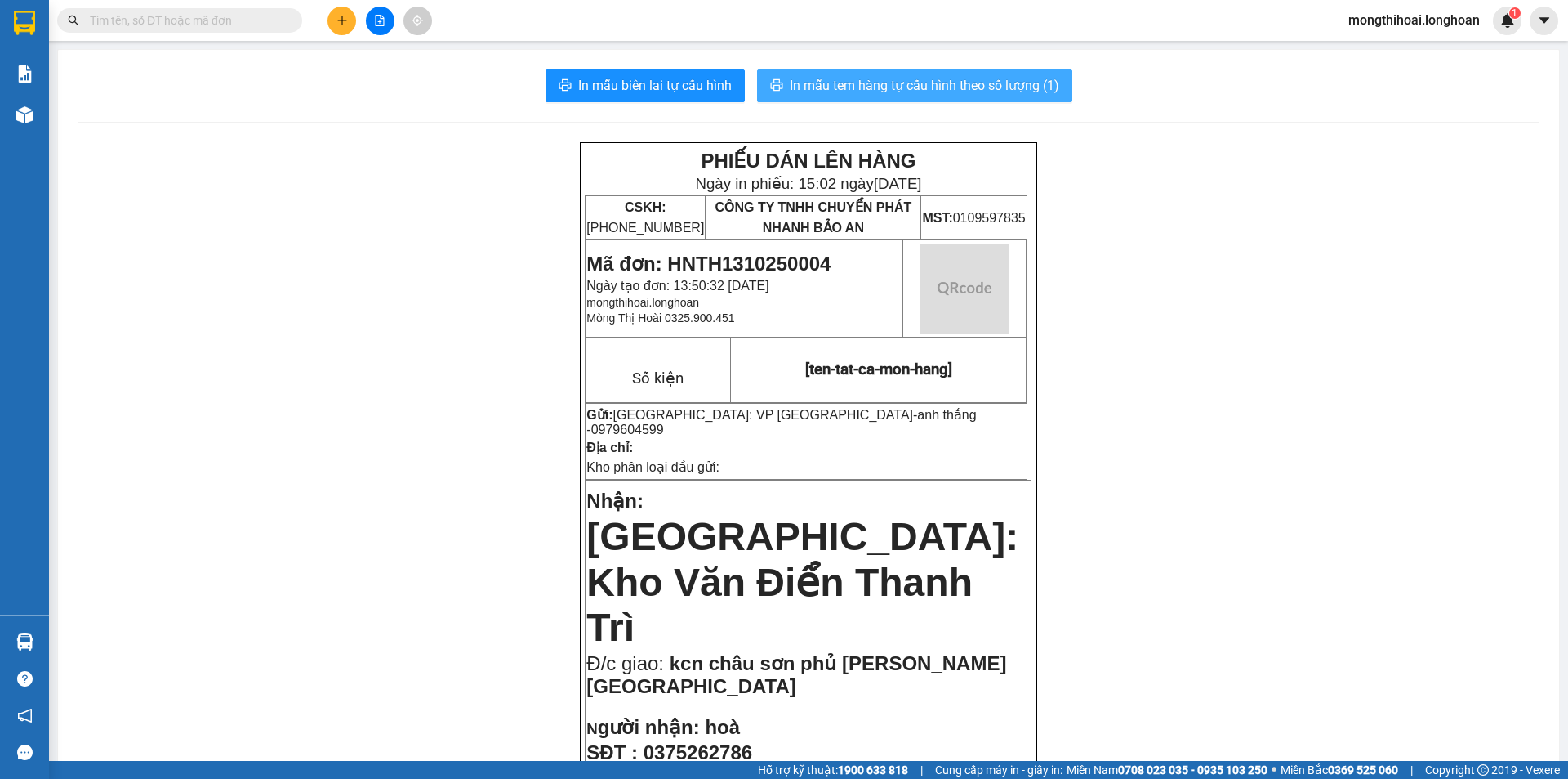
drag, startPoint x: 871, startPoint y: 90, endPoint x: 1054, endPoint y: 151, distance: 192.9
click at [872, 89] on span "In mẫu tem hàng tự cấu hình theo số lượng (1)" at bounding box center [924, 85] width 269 height 20
